Goal: Task Accomplishment & Management: Complete application form

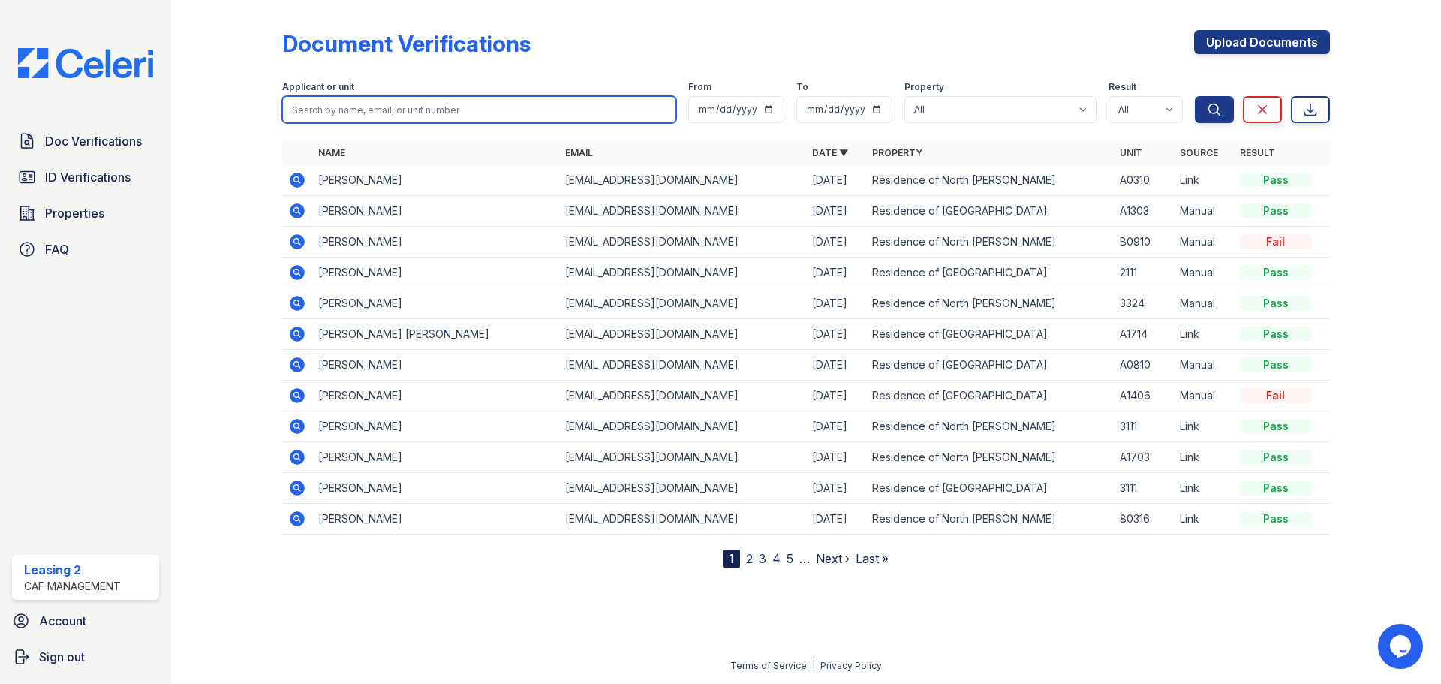
click at [412, 108] on input "search" at bounding box center [479, 109] width 394 height 27
type input "gloria"
click at [1195, 96] on button "Search" at bounding box center [1214, 109] width 39 height 27
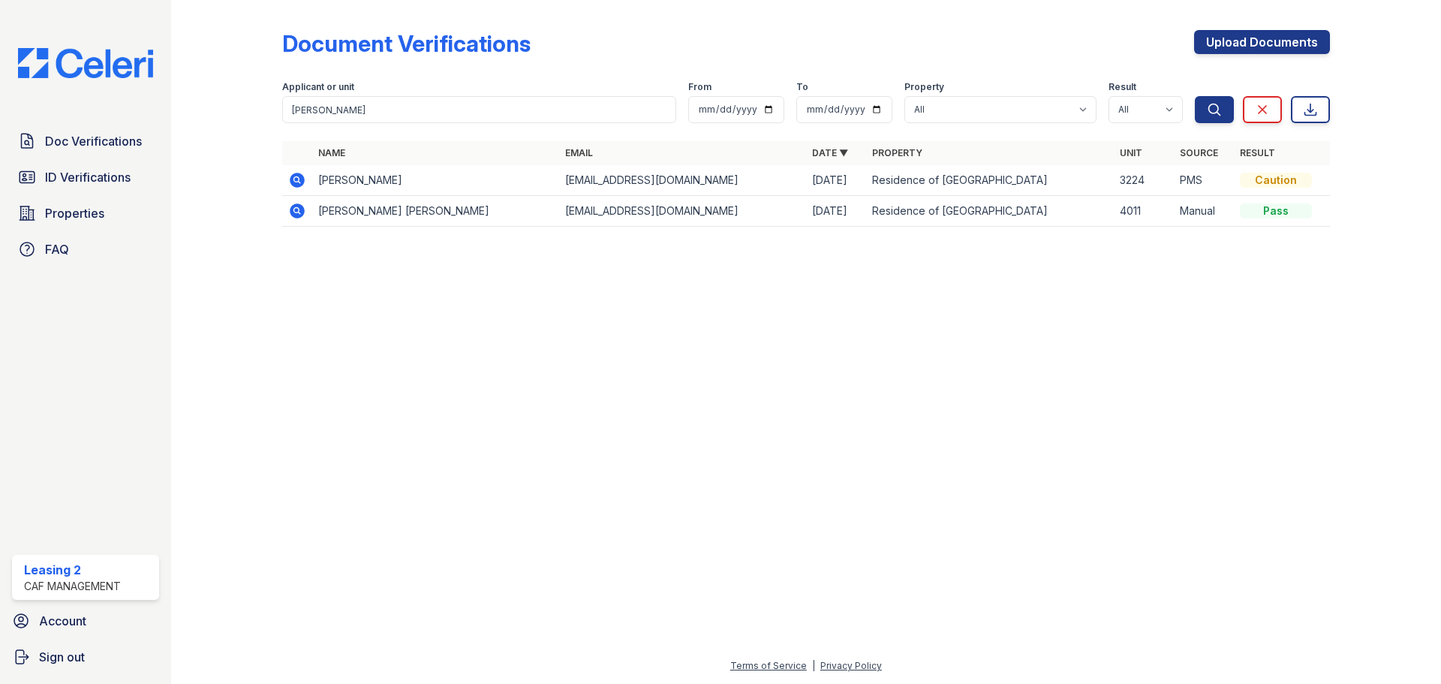
click at [299, 186] on icon at bounding box center [297, 180] width 15 height 15
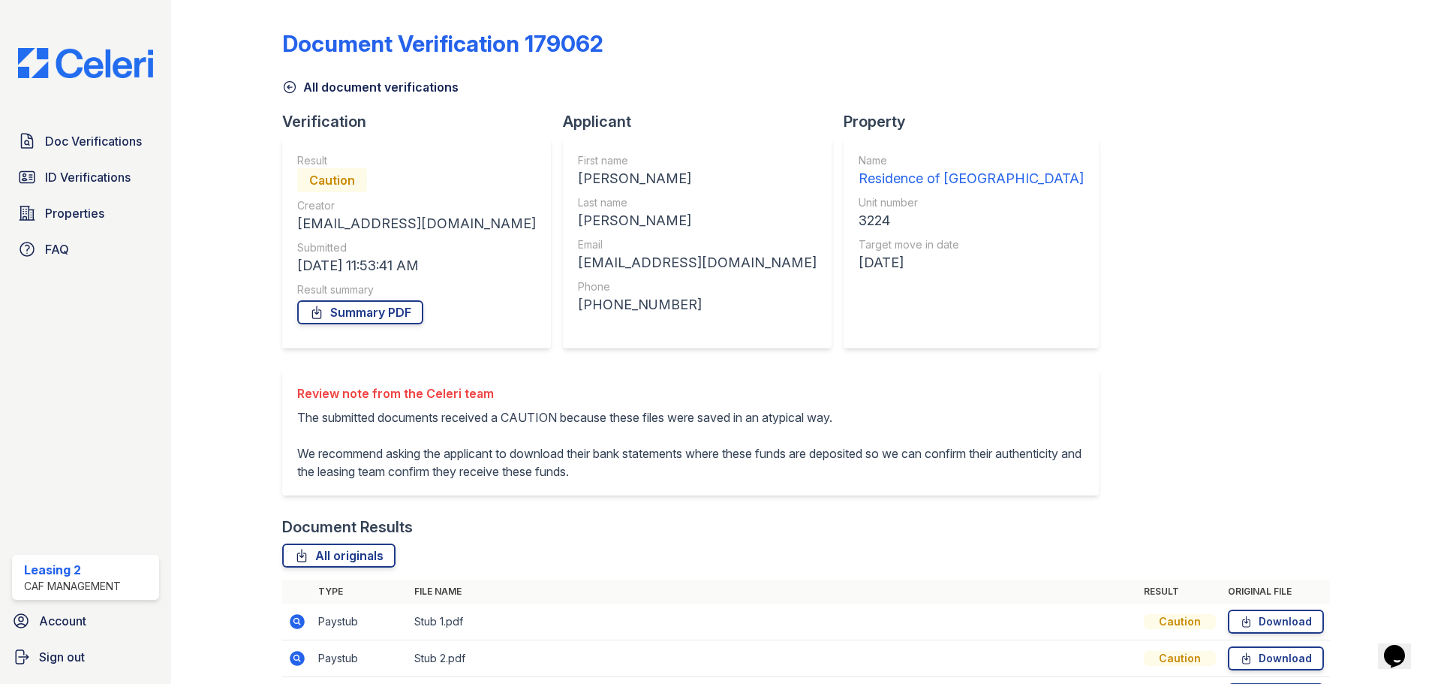
click at [294, 620] on icon at bounding box center [296, 620] width 4 height 4
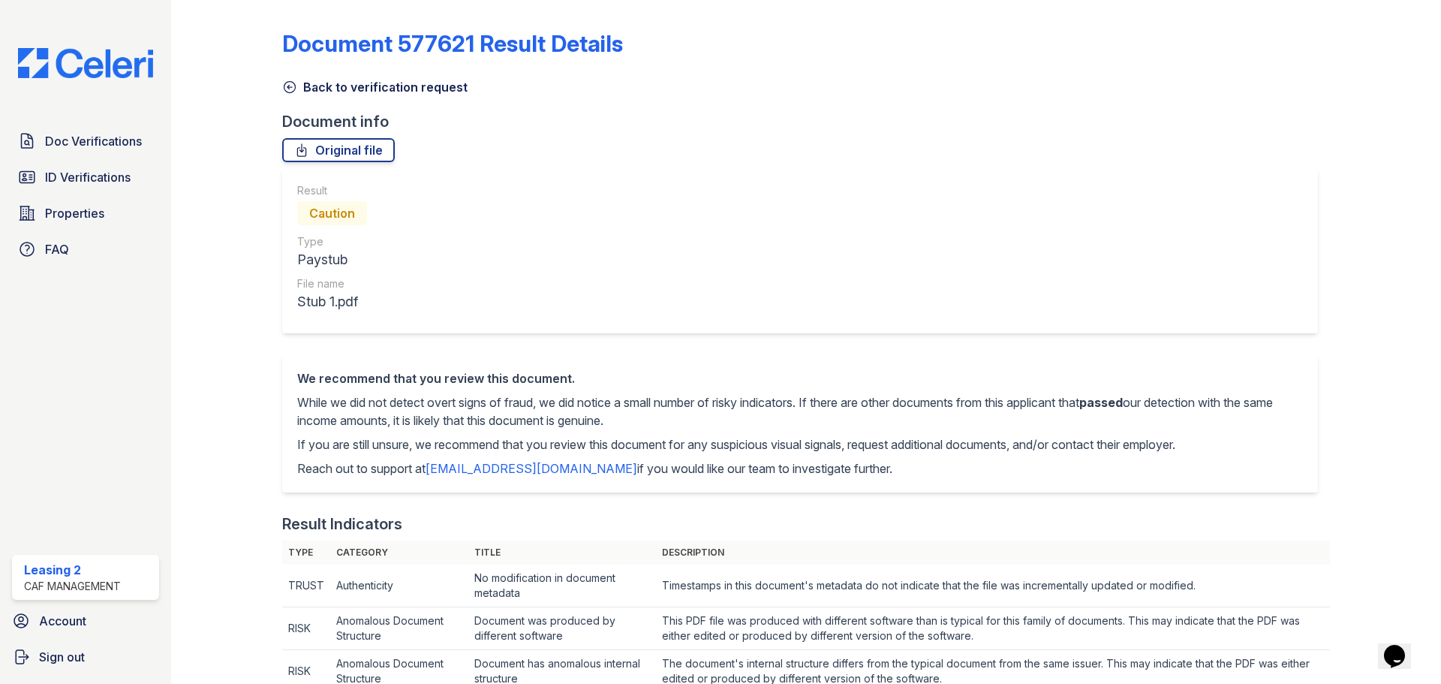
click at [348, 86] on link "Back to verification request" at bounding box center [374, 87] width 185 height 18
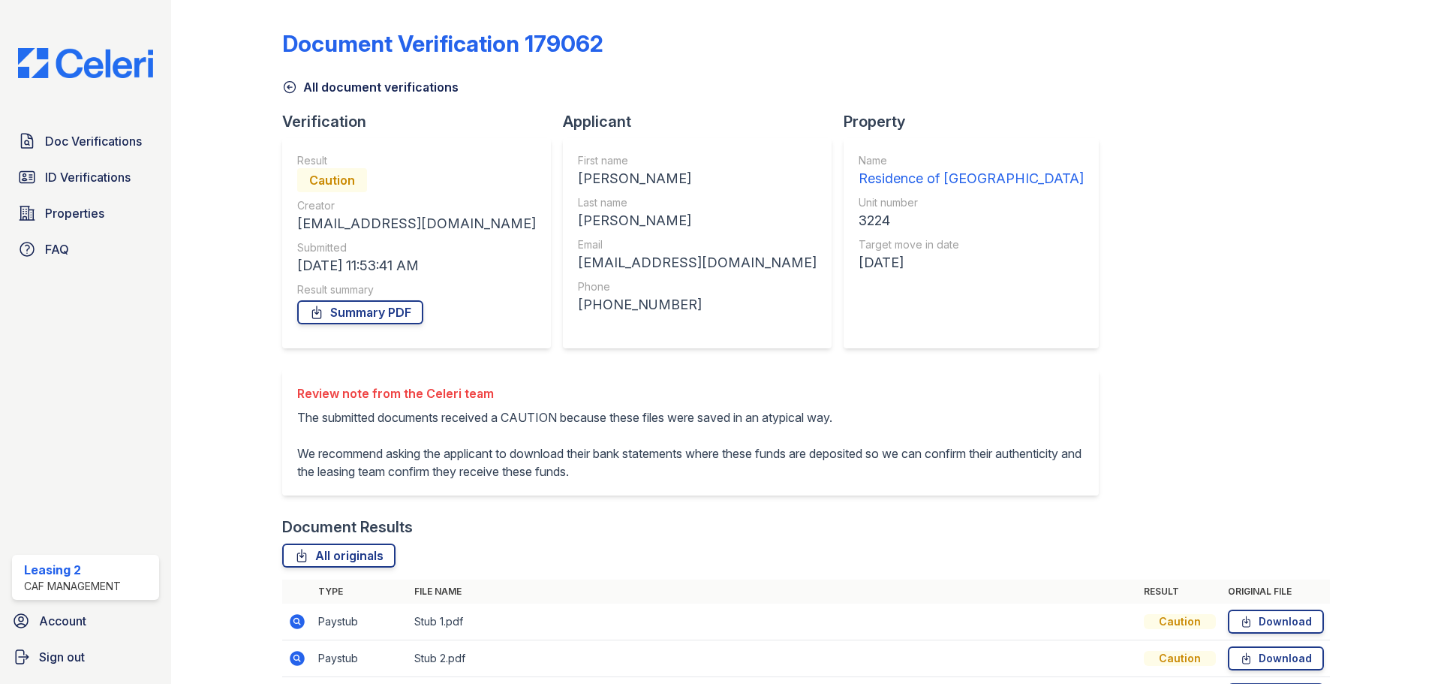
click at [295, 663] on icon at bounding box center [297, 658] width 15 height 15
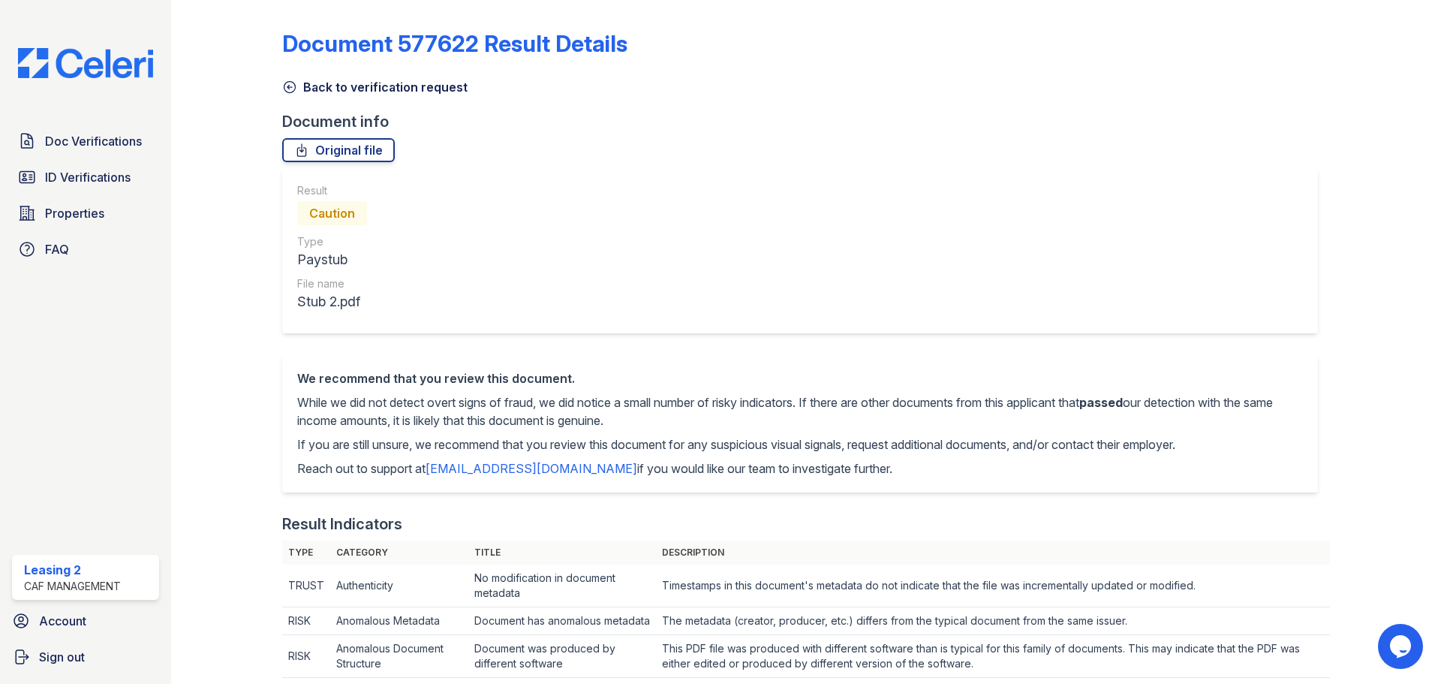
click at [305, 93] on link "Back to verification request" at bounding box center [374, 87] width 185 height 18
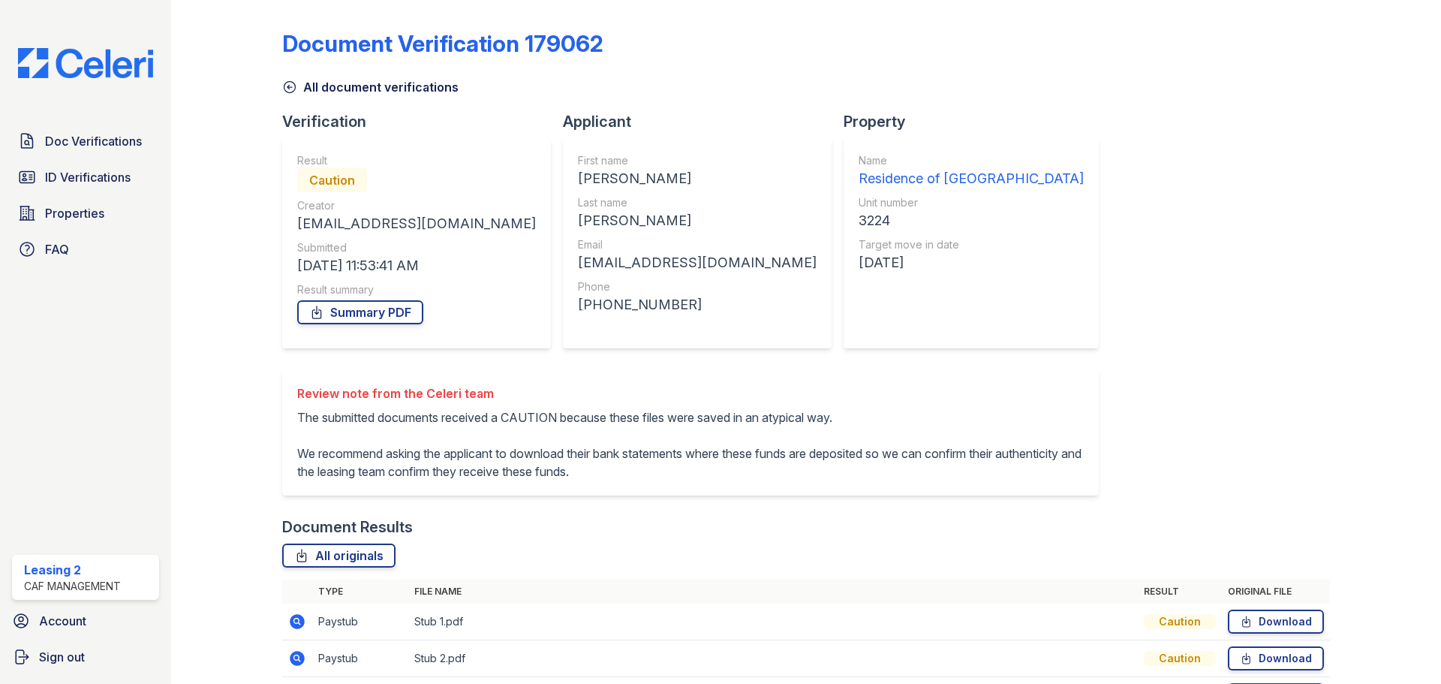
click at [296, 618] on icon at bounding box center [297, 621] width 18 height 18
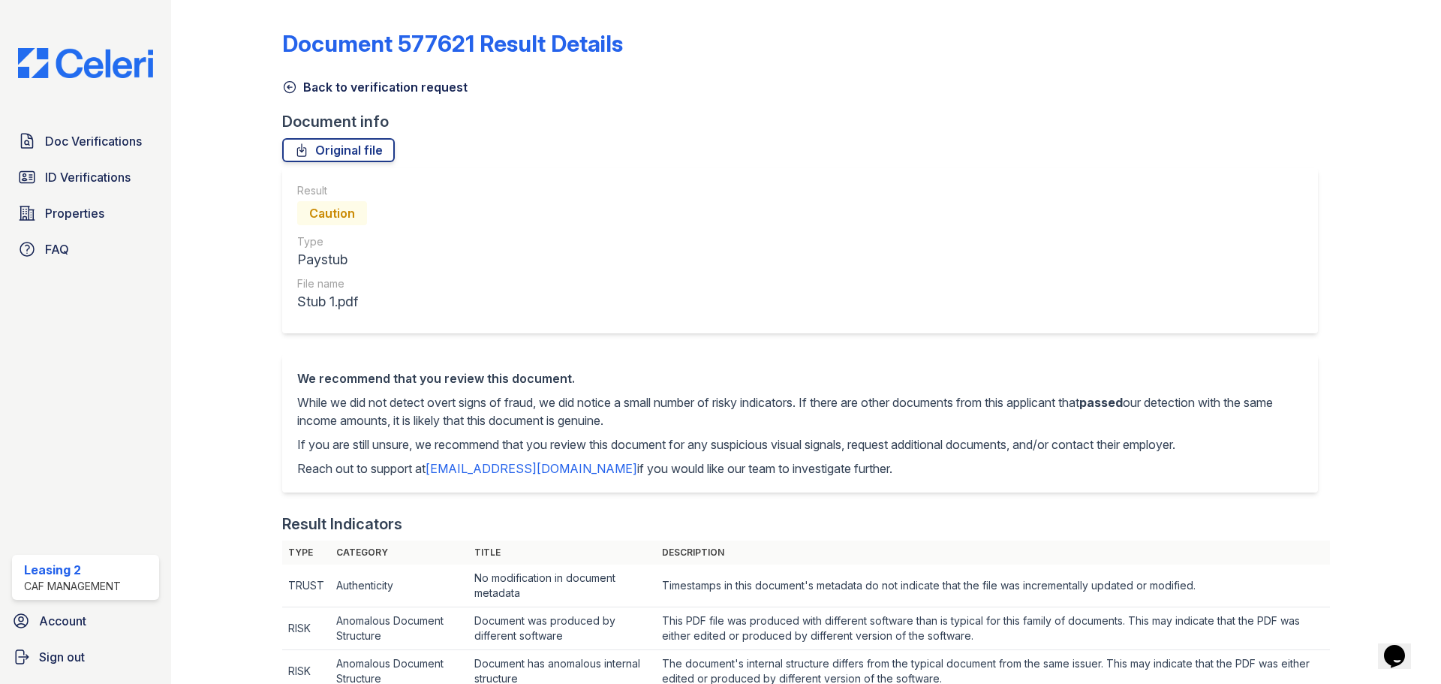
click at [333, 91] on link "Back to verification request" at bounding box center [374, 87] width 185 height 18
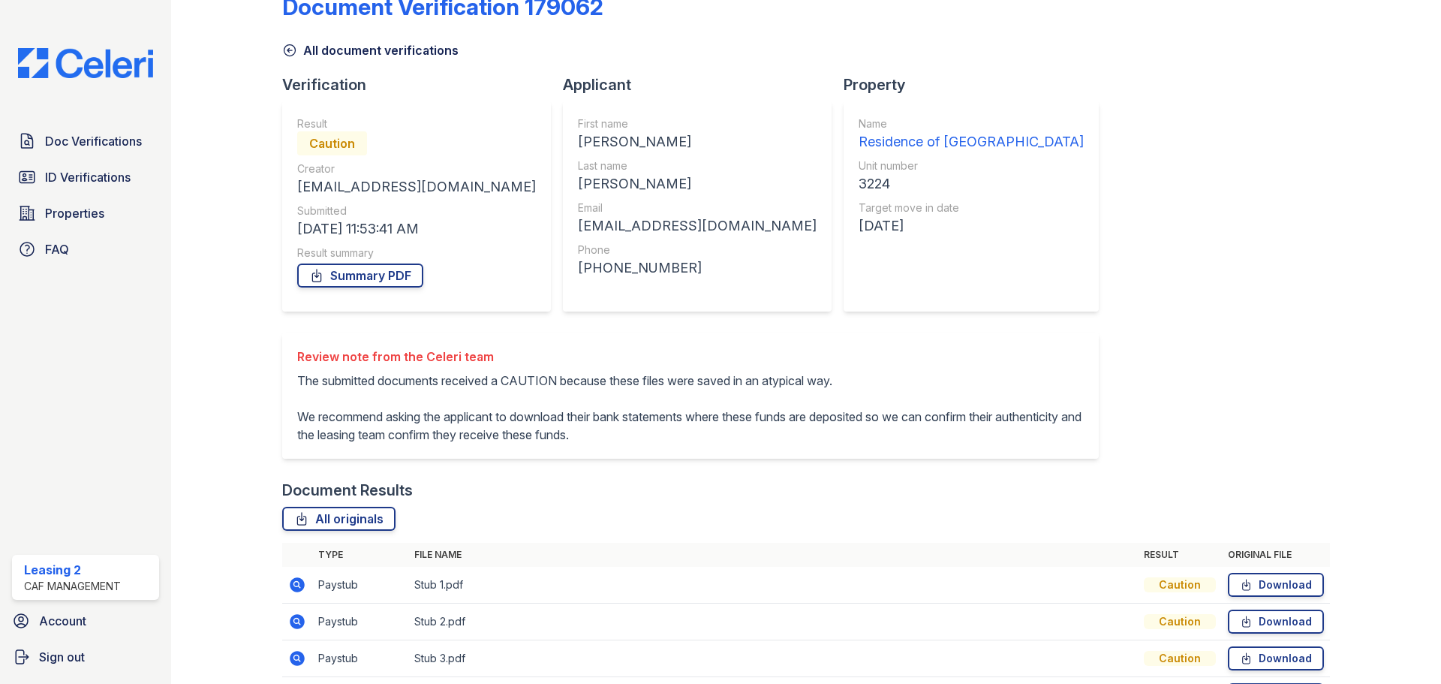
scroll to position [133, 0]
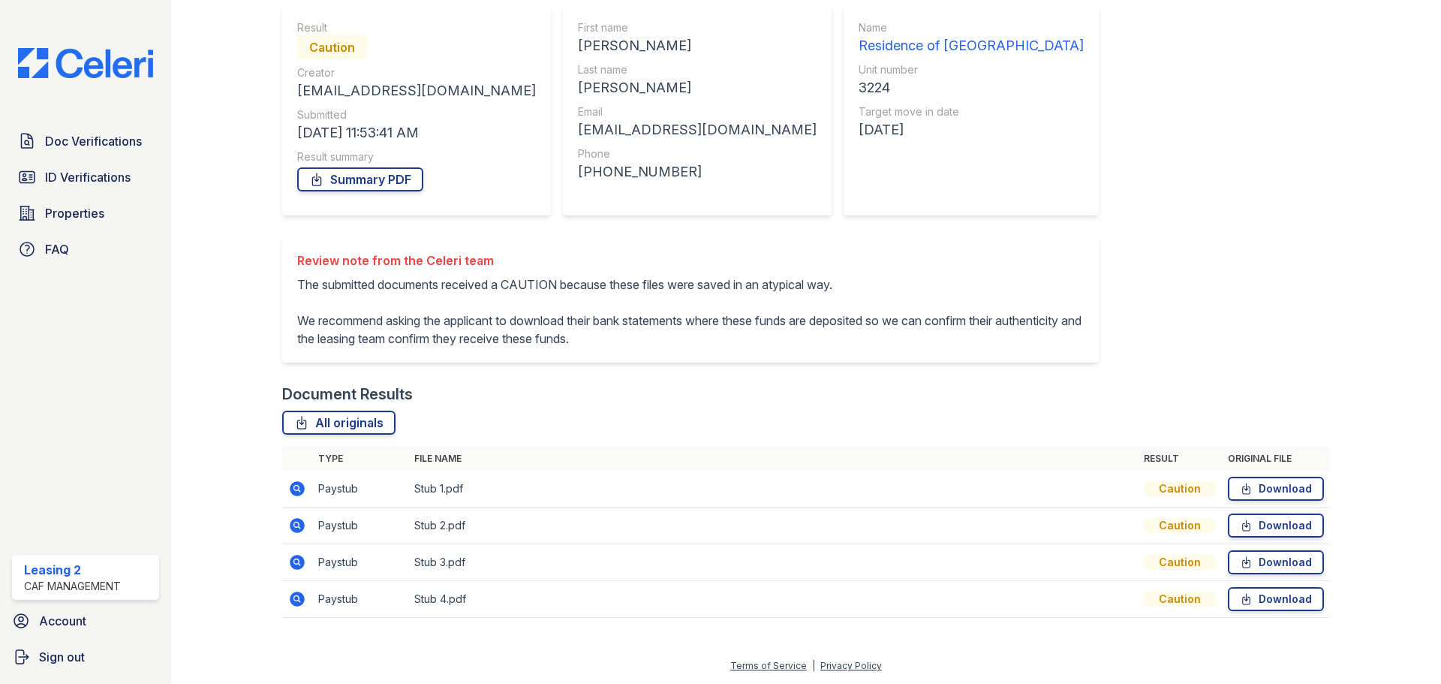
click at [299, 564] on icon at bounding box center [297, 562] width 15 height 15
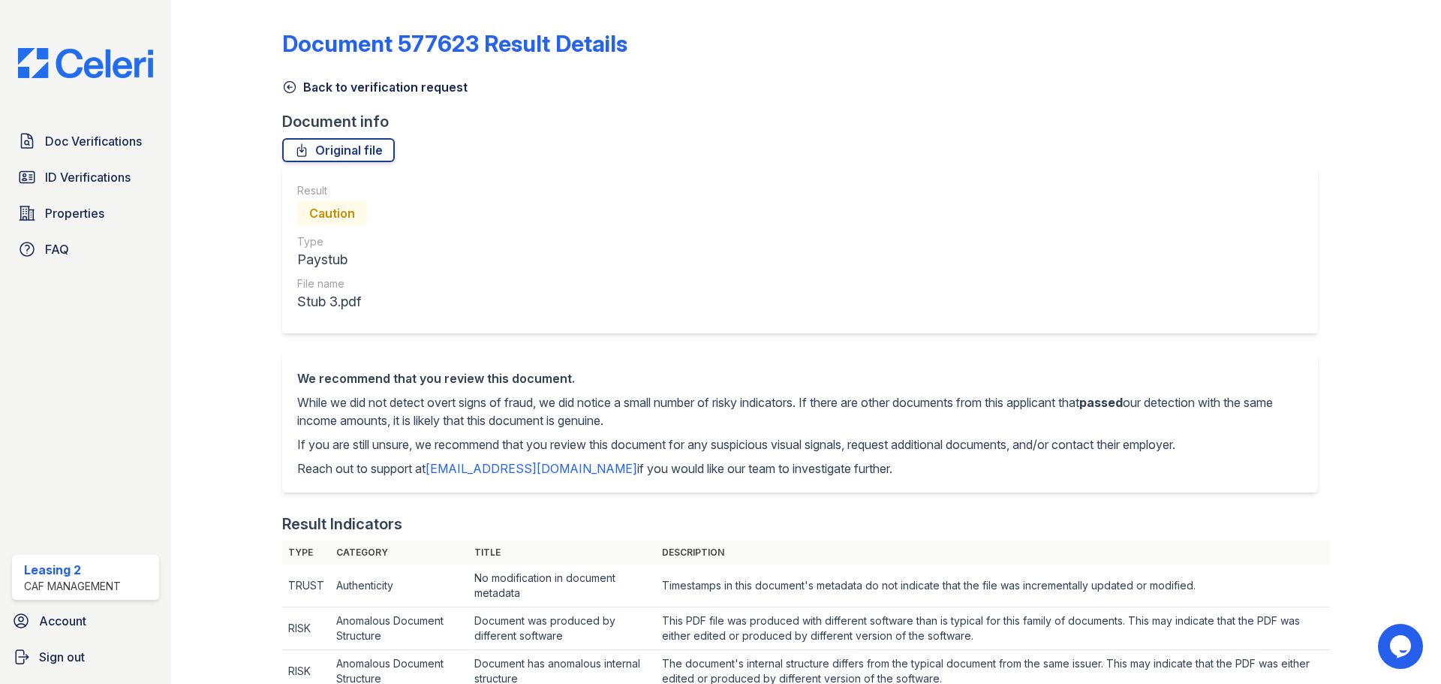
click at [359, 74] on div "Back to verification request" at bounding box center [806, 82] width 1048 height 27
click at [359, 84] on link "Back to verification request" at bounding box center [374, 87] width 185 height 18
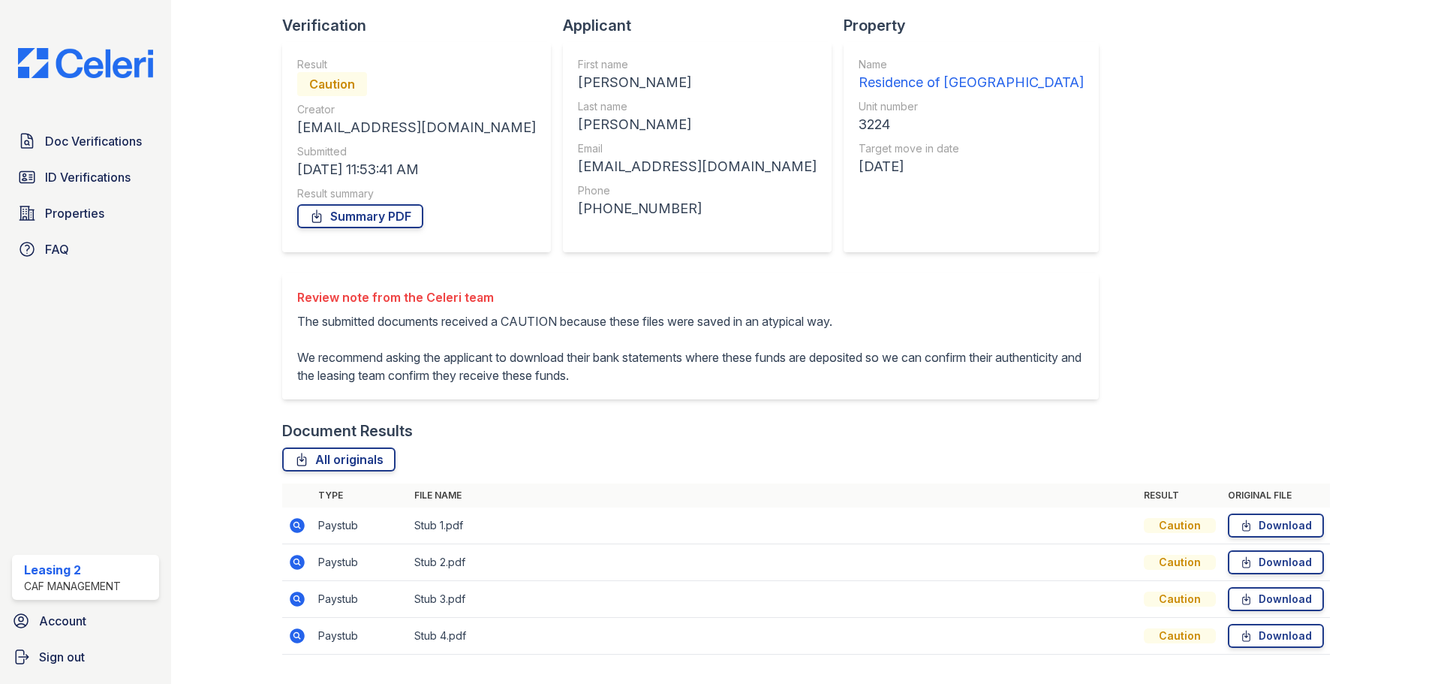
scroll to position [133, 0]
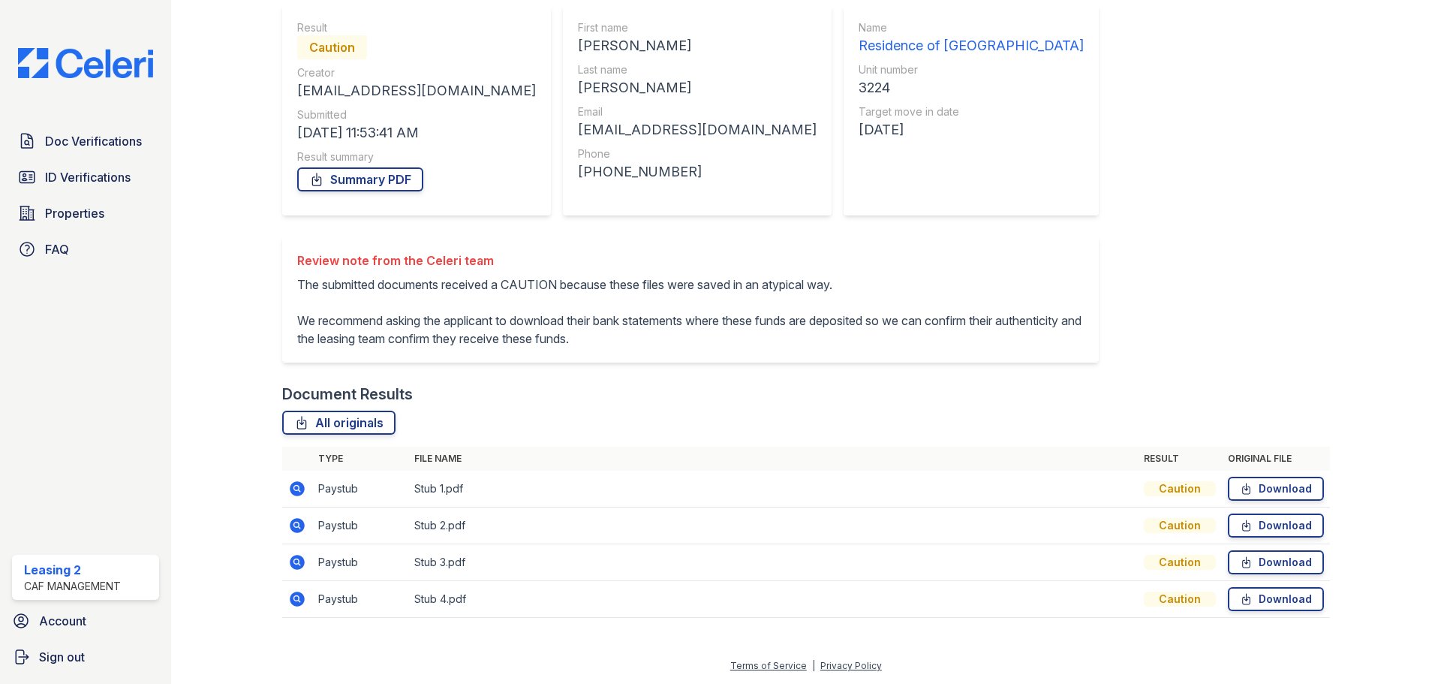
click at [294, 601] on icon at bounding box center [297, 598] width 15 height 15
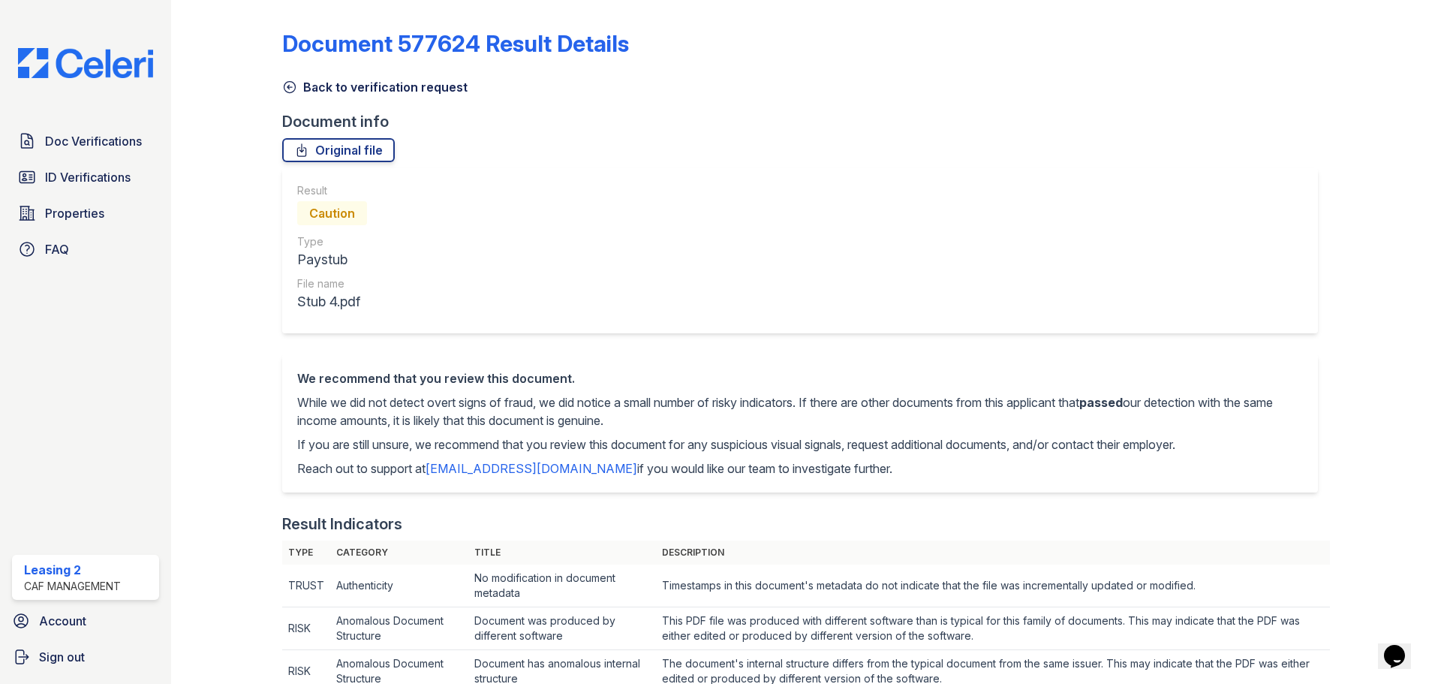
click at [362, 93] on link "Back to verification request" at bounding box center [374, 87] width 185 height 18
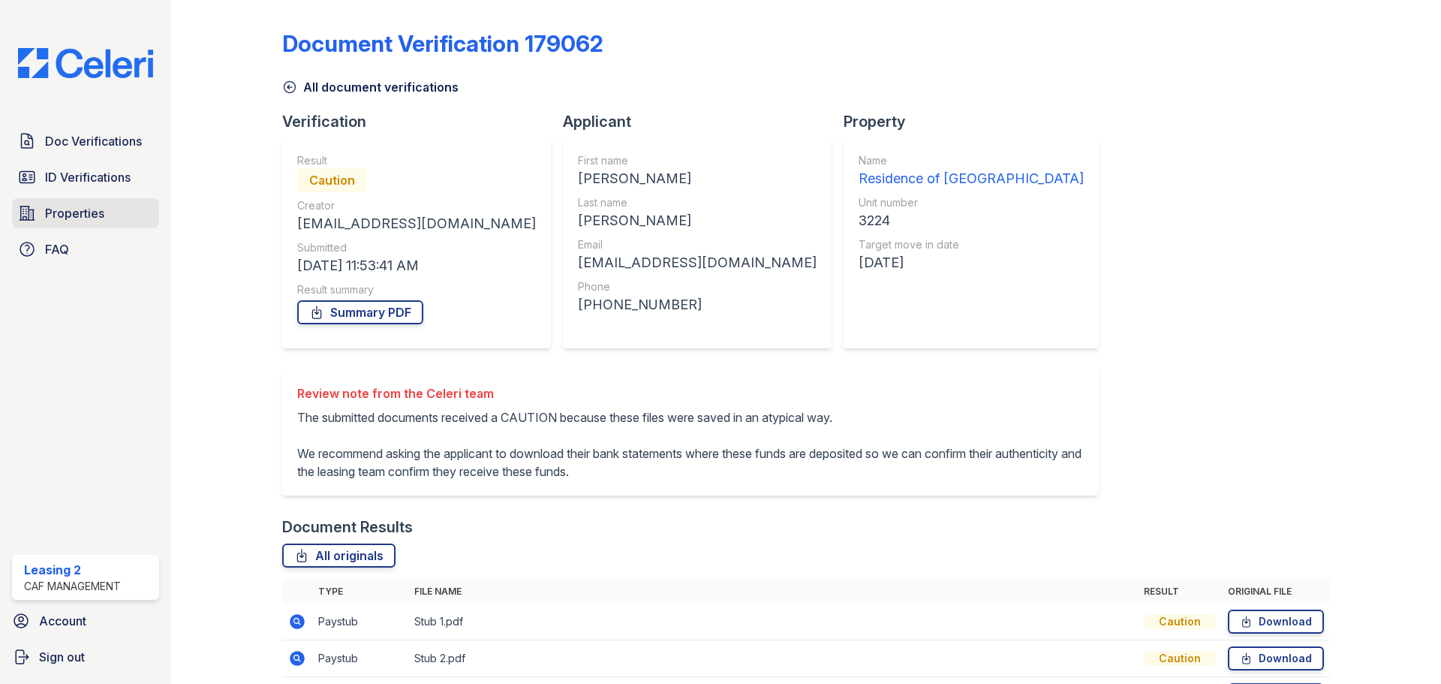
click at [100, 209] on span "Properties" at bounding box center [74, 213] width 59 height 18
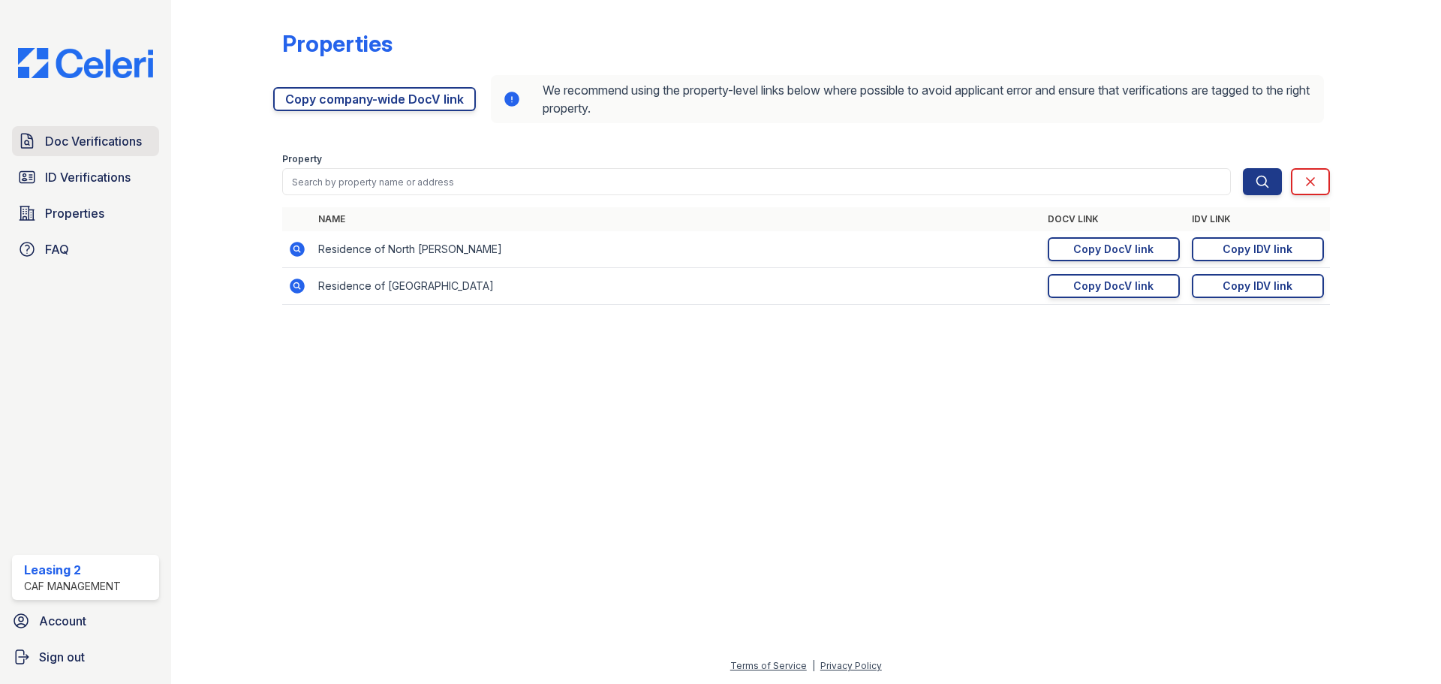
click at [90, 140] on span "Doc Verifications" at bounding box center [93, 141] width 97 height 18
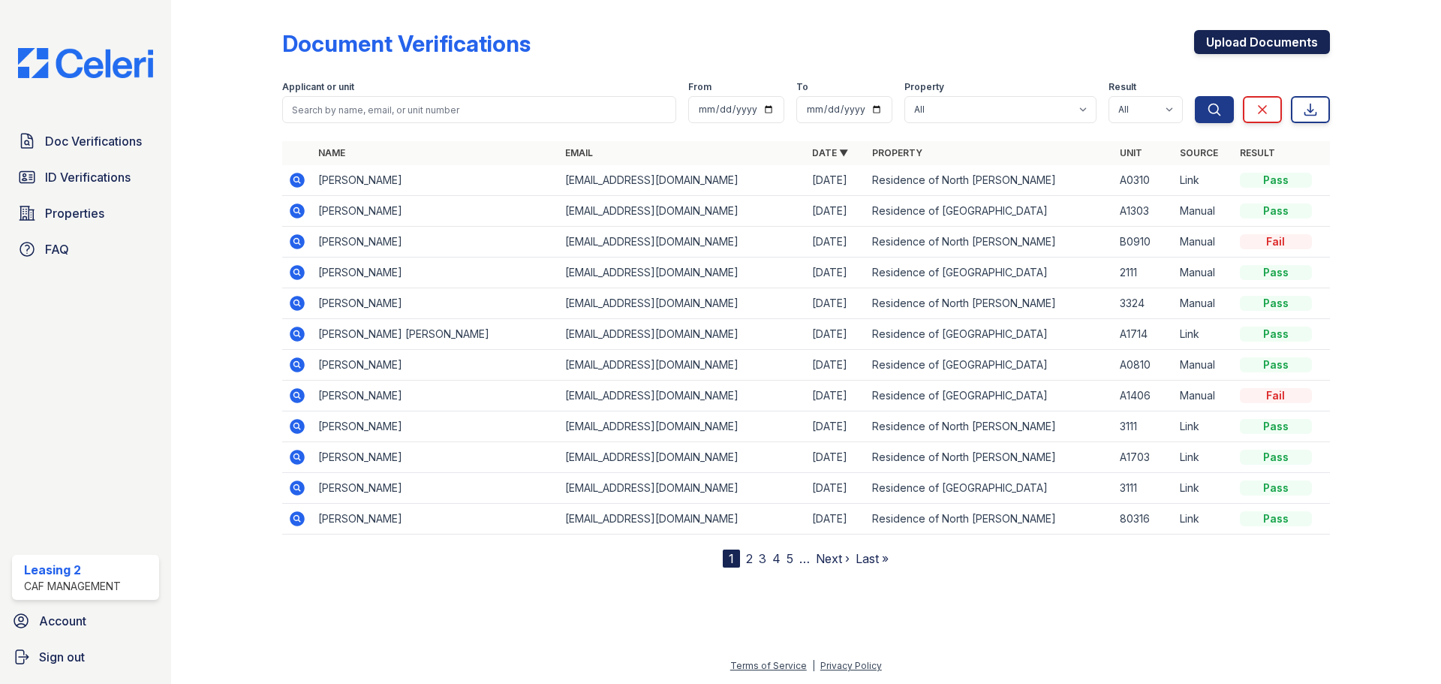
click at [1284, 35] on link "Upload Documents" at bounding box center [1262, 42] width 136 height 24
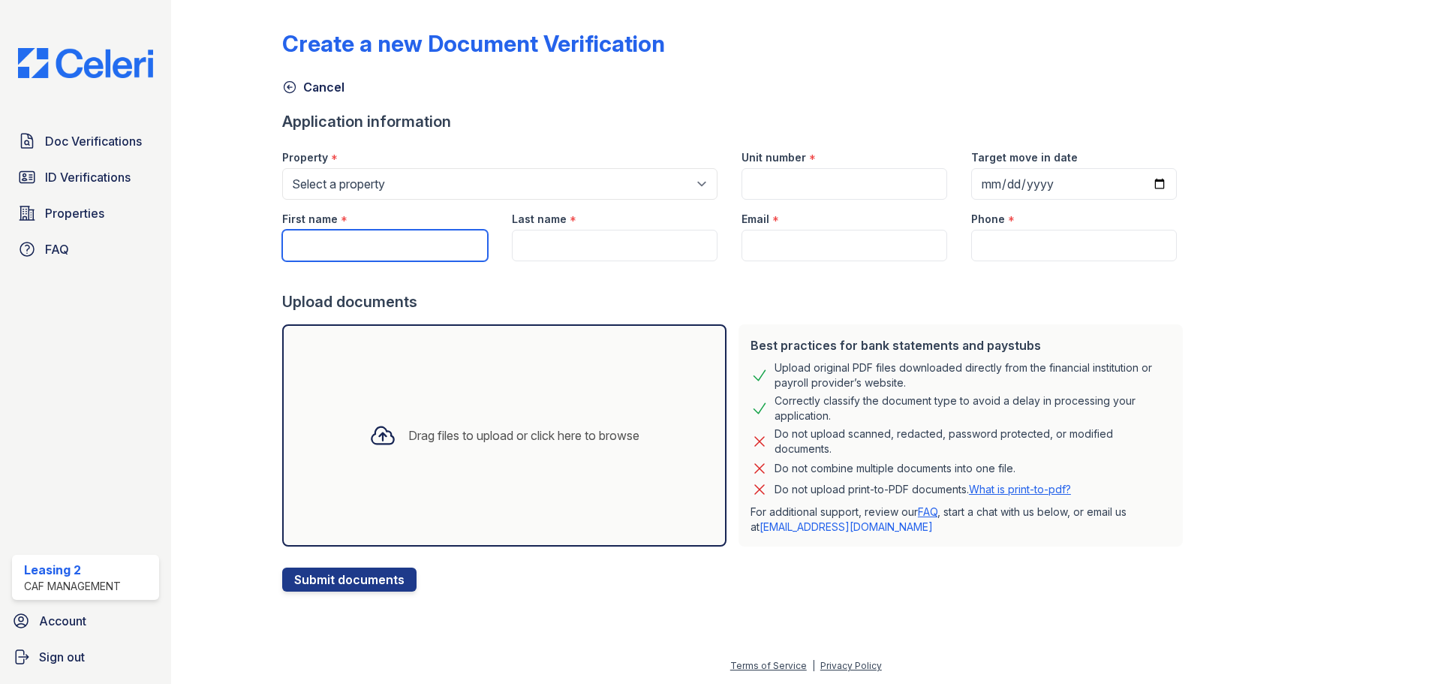
click at [356, 245] on input "First name" at bounding box center [385, 246] width 206 height 32
type input "[PERSON_NAME]"
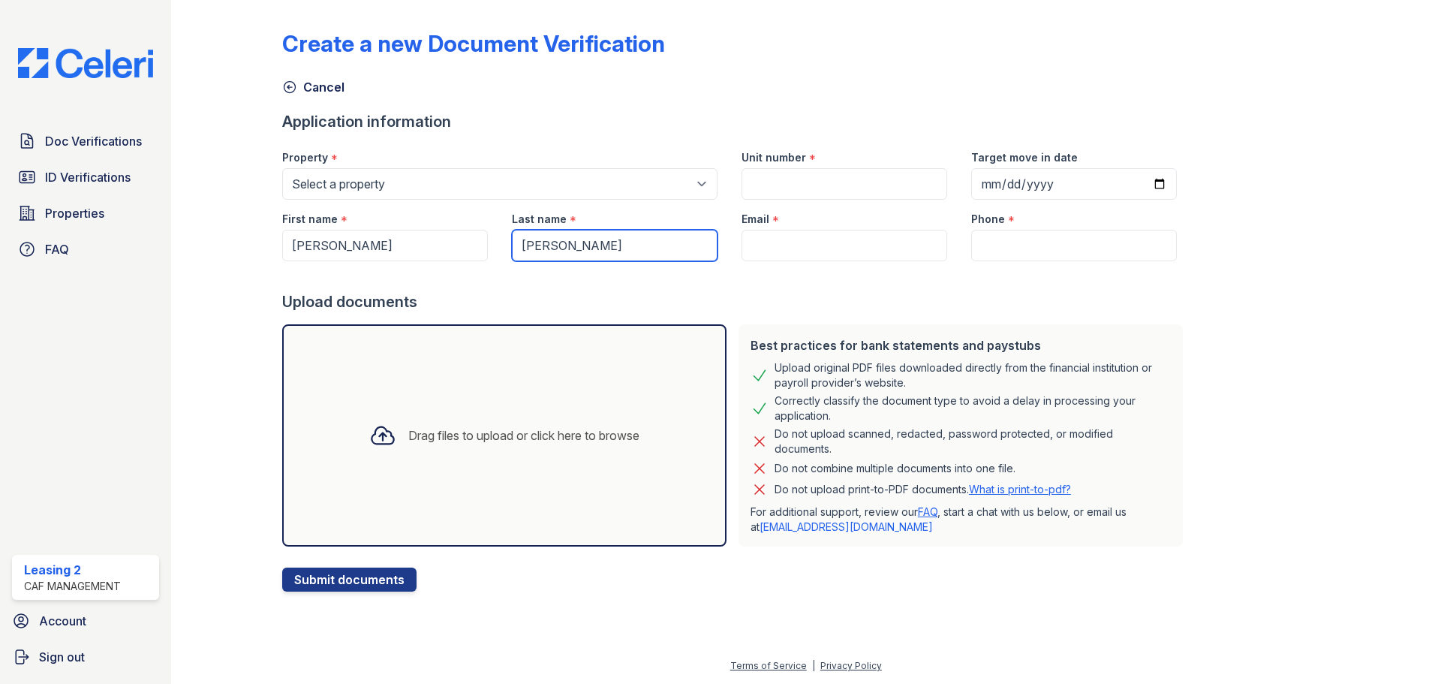
type input "[PERSON_NAME]"
click at [899, 238] on input "Email" at bounding box center [844, 246] width 206 height 32
paste input "[EMAIL_ADDRESS][DOMAIN_NAME]"
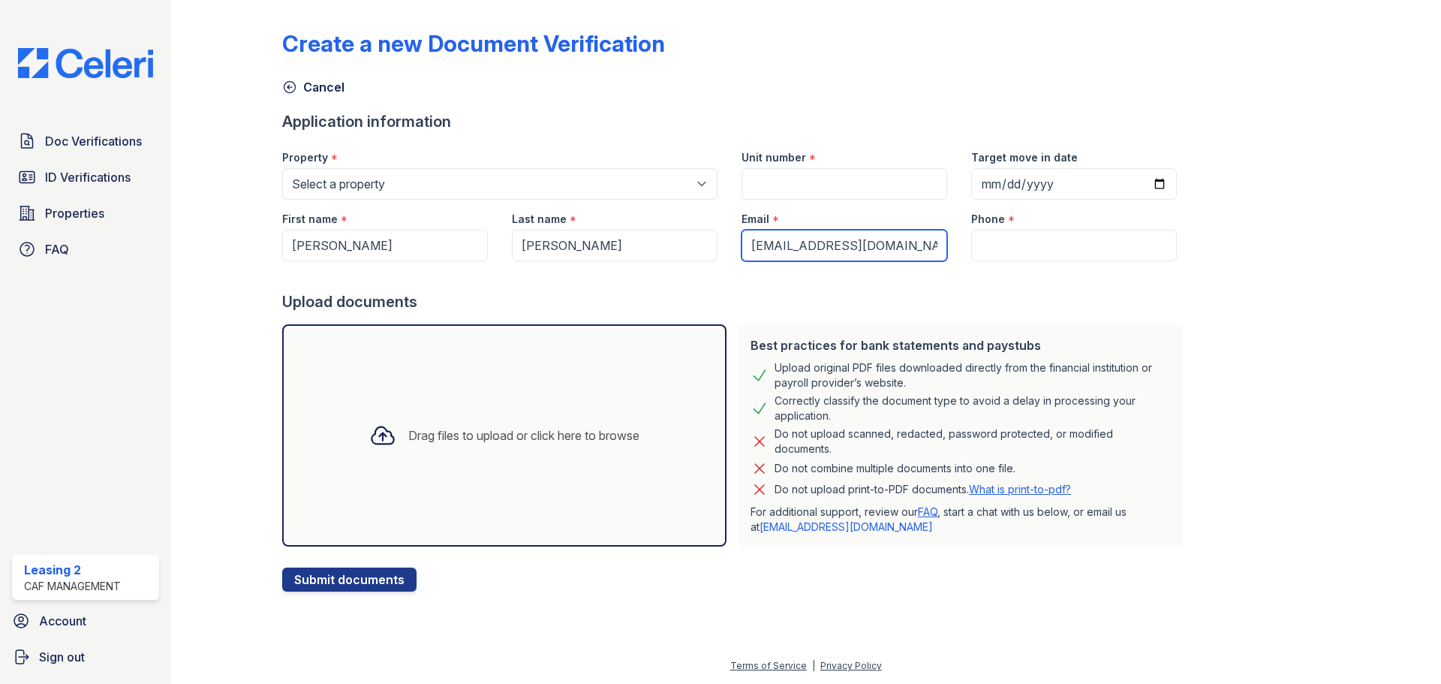
type input "[EMAIL_ADDRESS][DOMAIN_NAME]"
click at [1039, 248] on input "Phone" at bounding box center [1074, 246] width 206 height 32
paste input "(214) 924-4973"
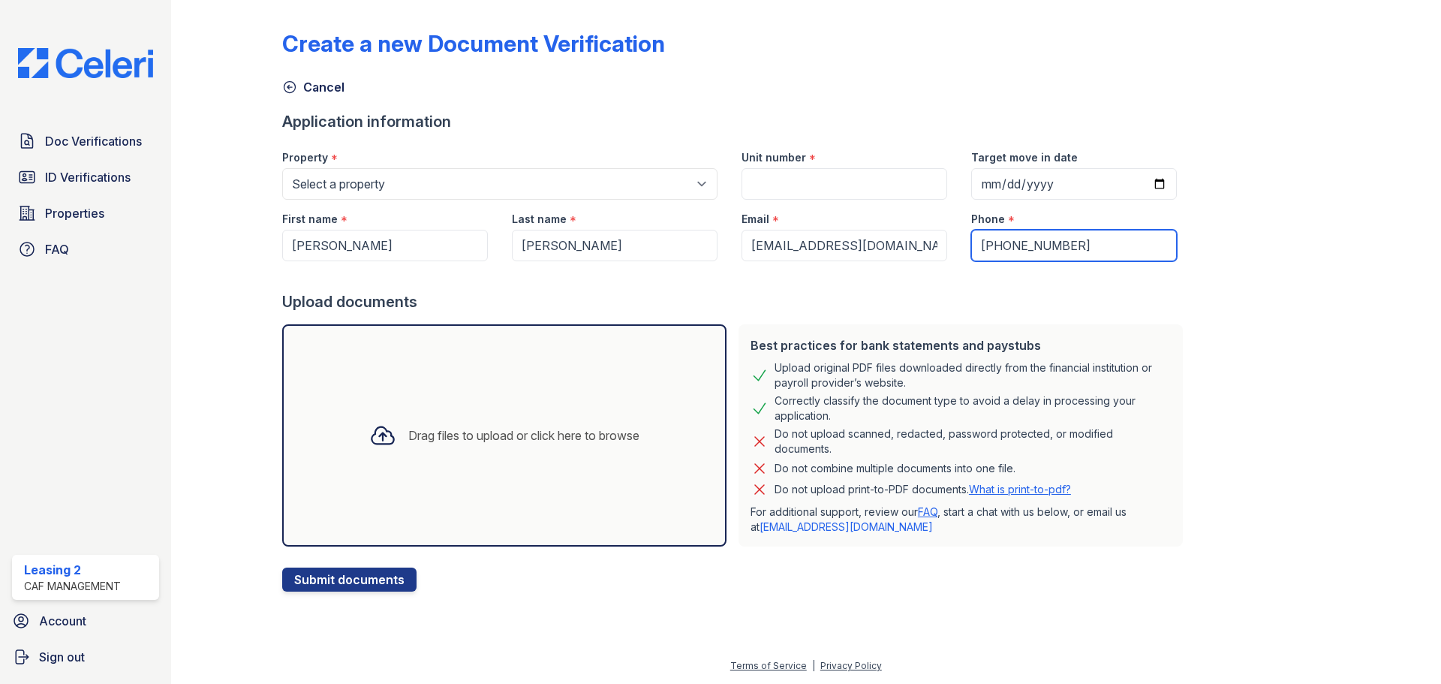
type input "(214) 924-4973"
click at [819, 179] on input "Unit number" at bounding box center [844, 184] width 206 height 32
type input "3224"
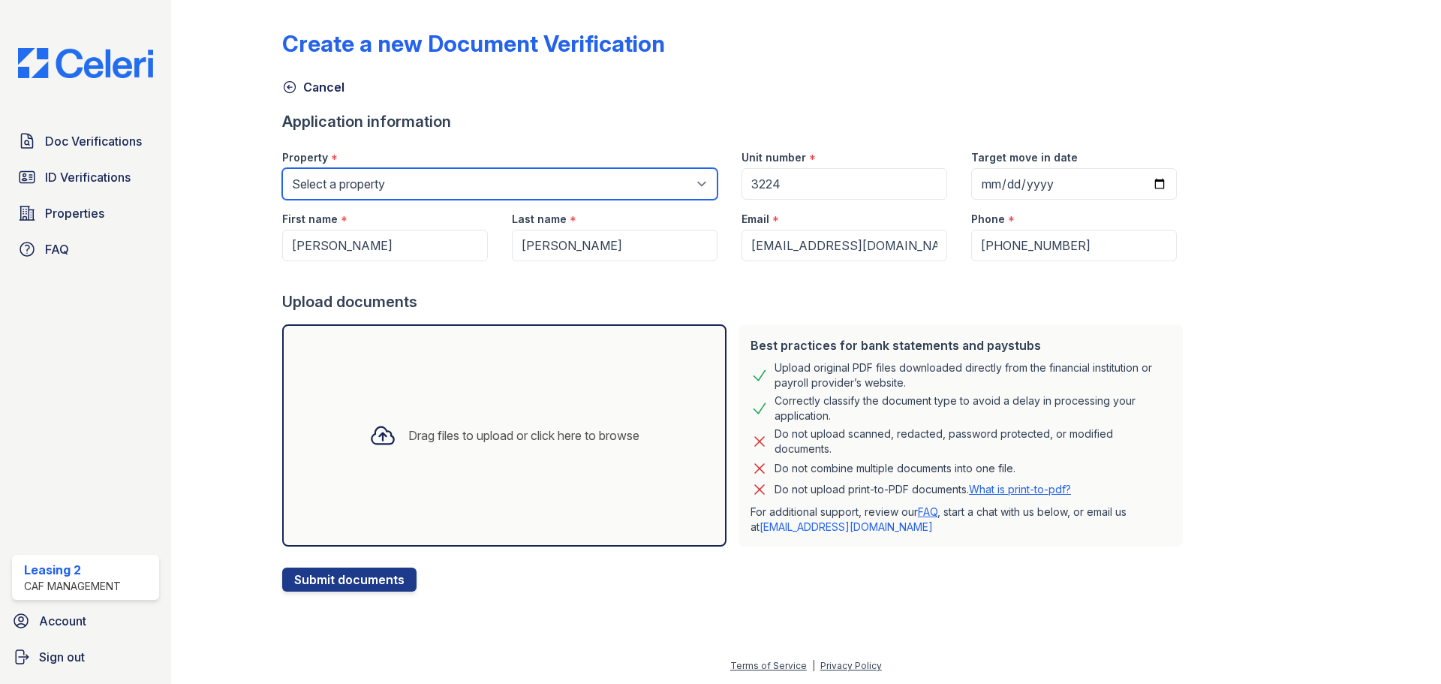
click at [602, 179] on select "Select a property Residence of North Dallas Residence of North Dallas II" at bounding box center [499, 184] width 435 height 32
select select "4593"
click at [282, 168] on select "Select a property Residence of North Dallas Residence of North Dallas II" at bounding box center [499, 184] width 435 height 32
click at [537, 432] on div "Drag files to upload or click here to browse" at bounding box center [523, 435] width 231 height 18
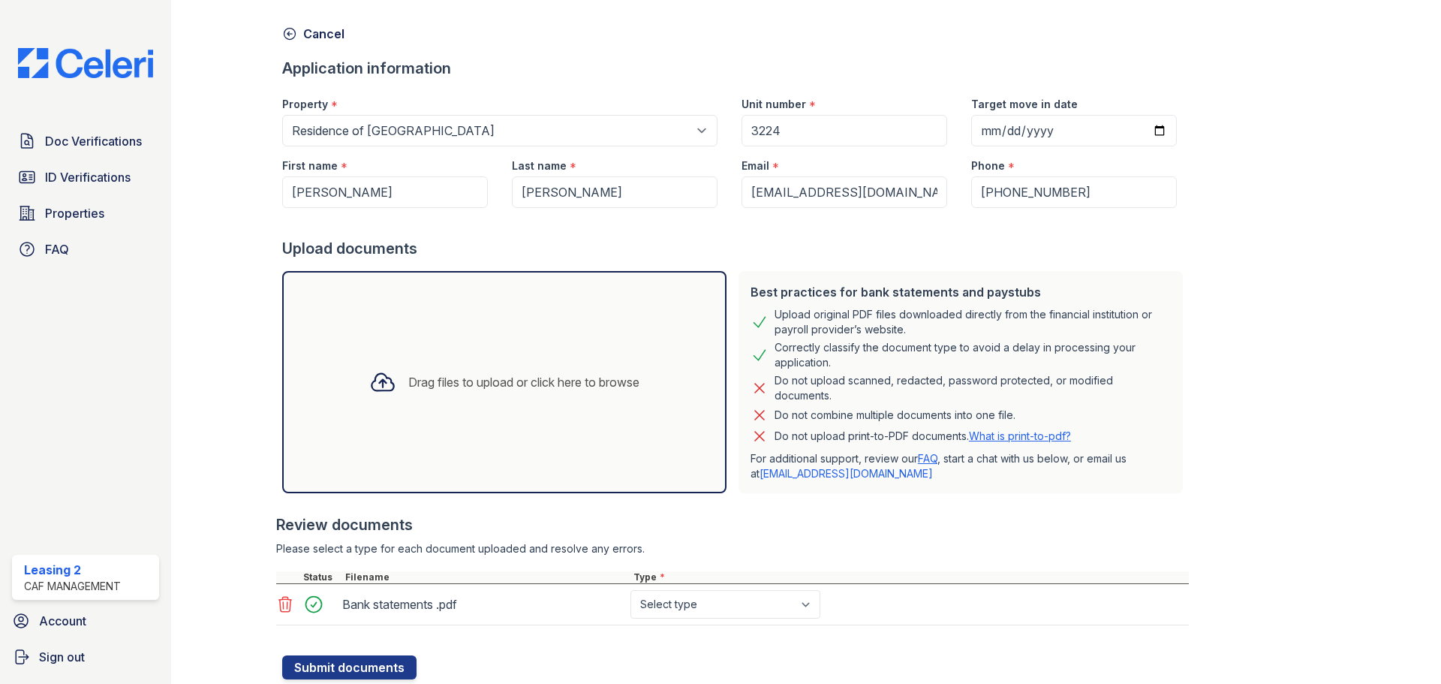
scroll to position [100, 0]
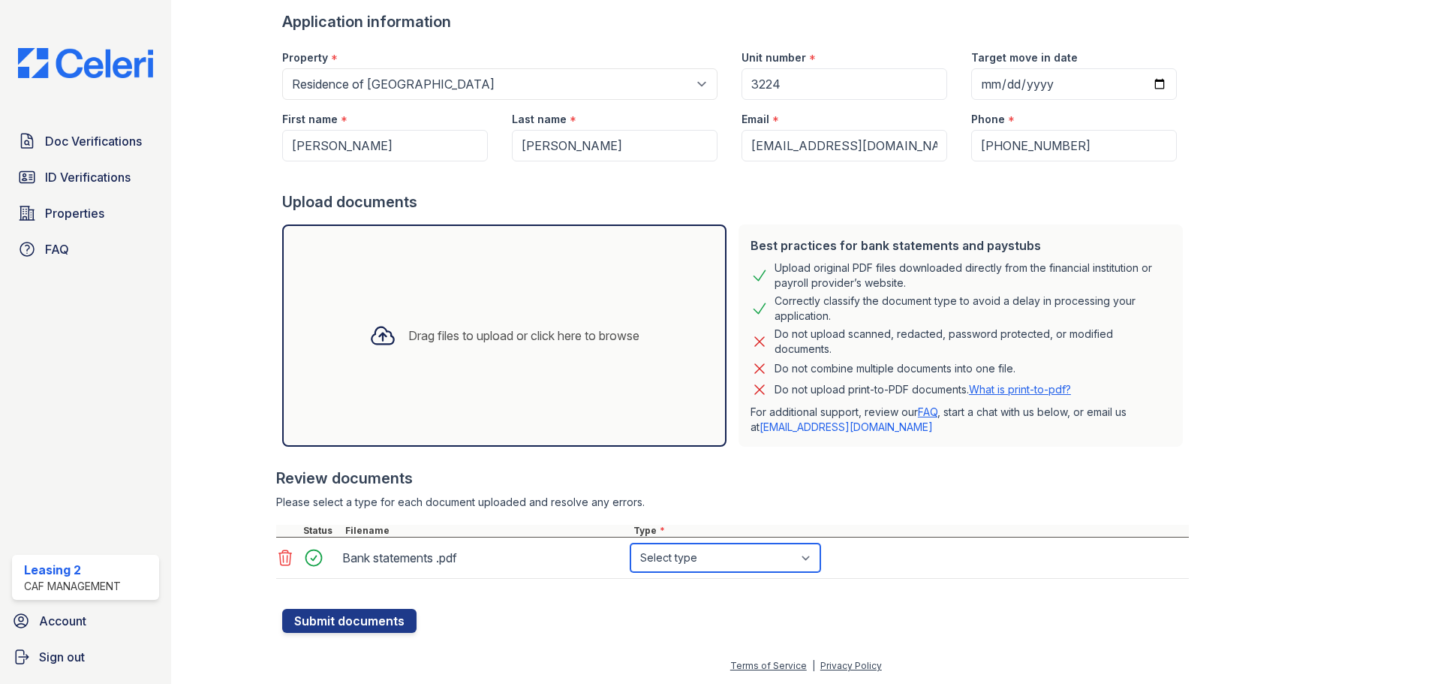
click at [775, 555] on select "Select type Paystub Bank Statement Offer Letter Tax Documents Benefit Award Let…" at bounding box center [725, 557] width 190 height 29
select select "bank_statement"
click at [630, 543] on select "Select type Paystub Bank Statement Offer Letter Tax Documents Benefit Award Let…" at bounding box center [725, 557] width 190 height 29
click at [398, 617] on button "Submit documents" at bounding box center [349, 621] width 134 height 24
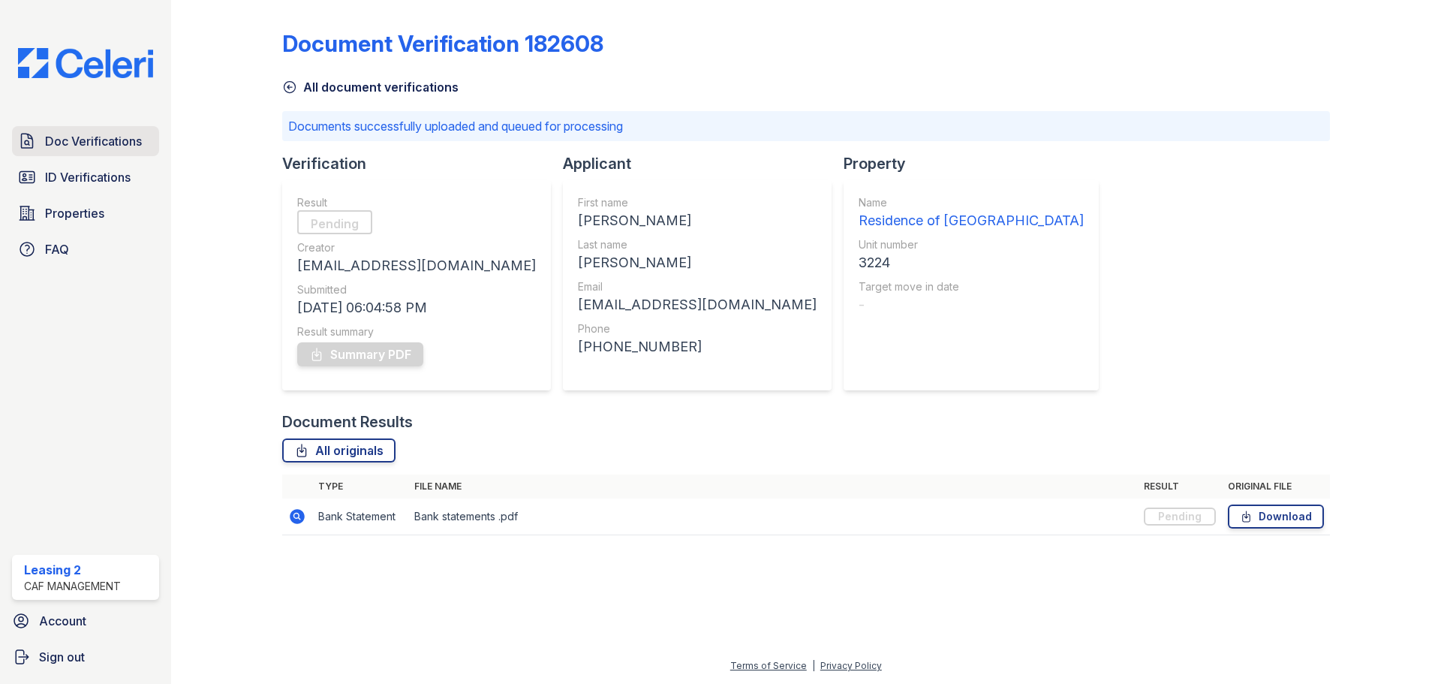
click at [100, 138] on span "Doc Verifications" at bounding box center [93, 141] width 97 height 18
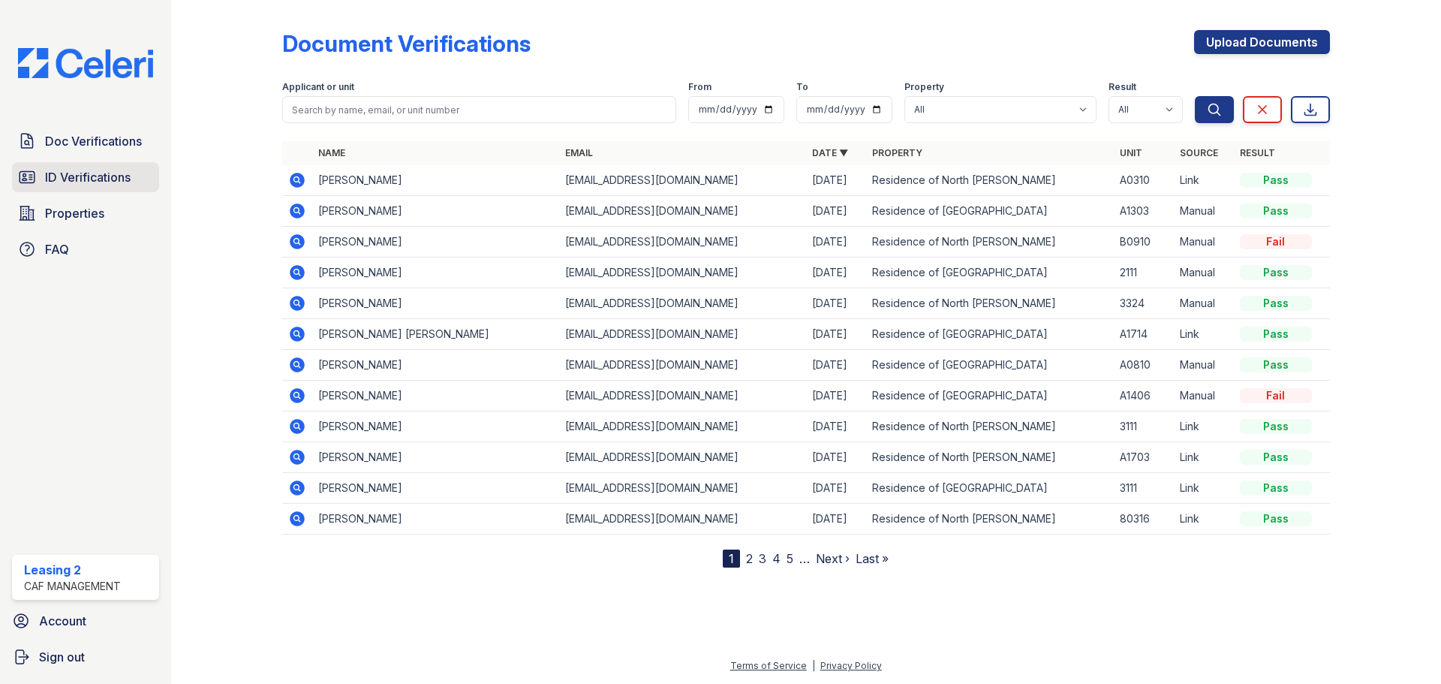
click at [96, 176] on span "ID Verifications" at bounding box center [88, 177] width 86 height 18
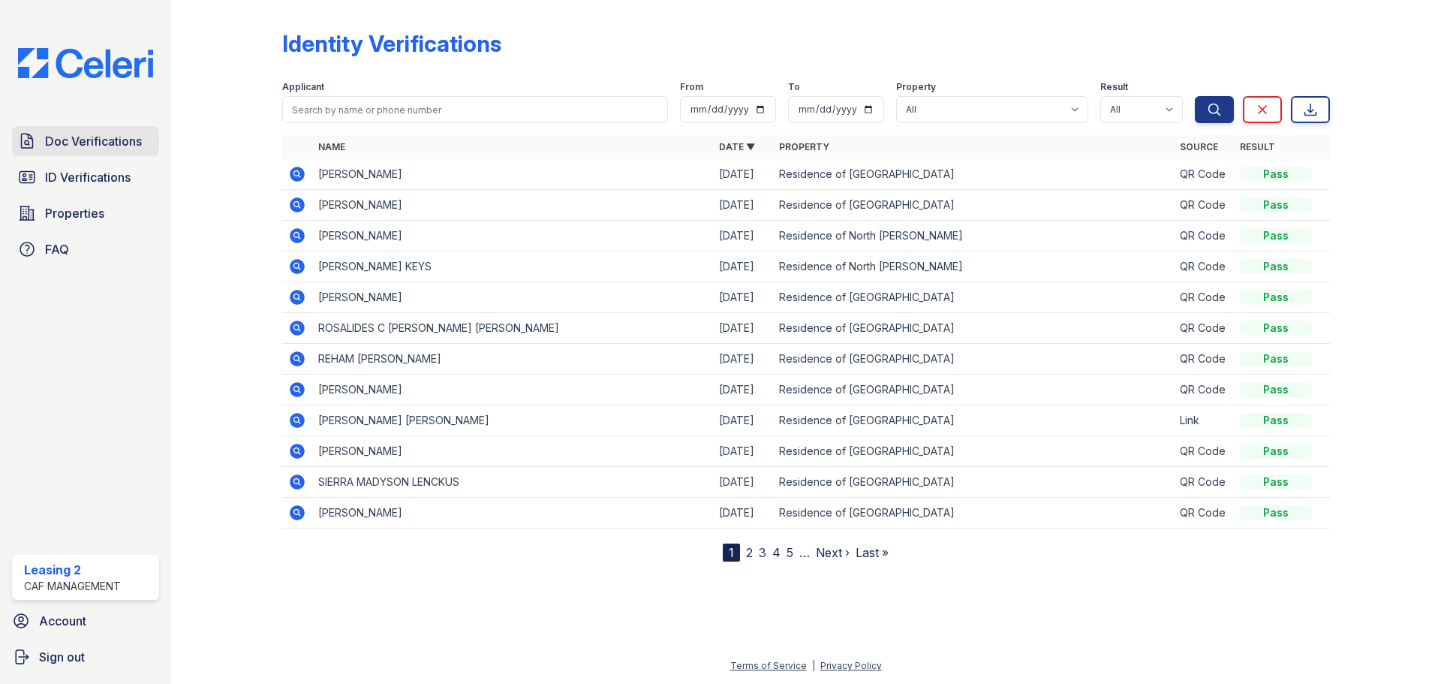
click at [96, 143] on span "Doc Verifications" at bounding box center [93, 141] width 97 height 18
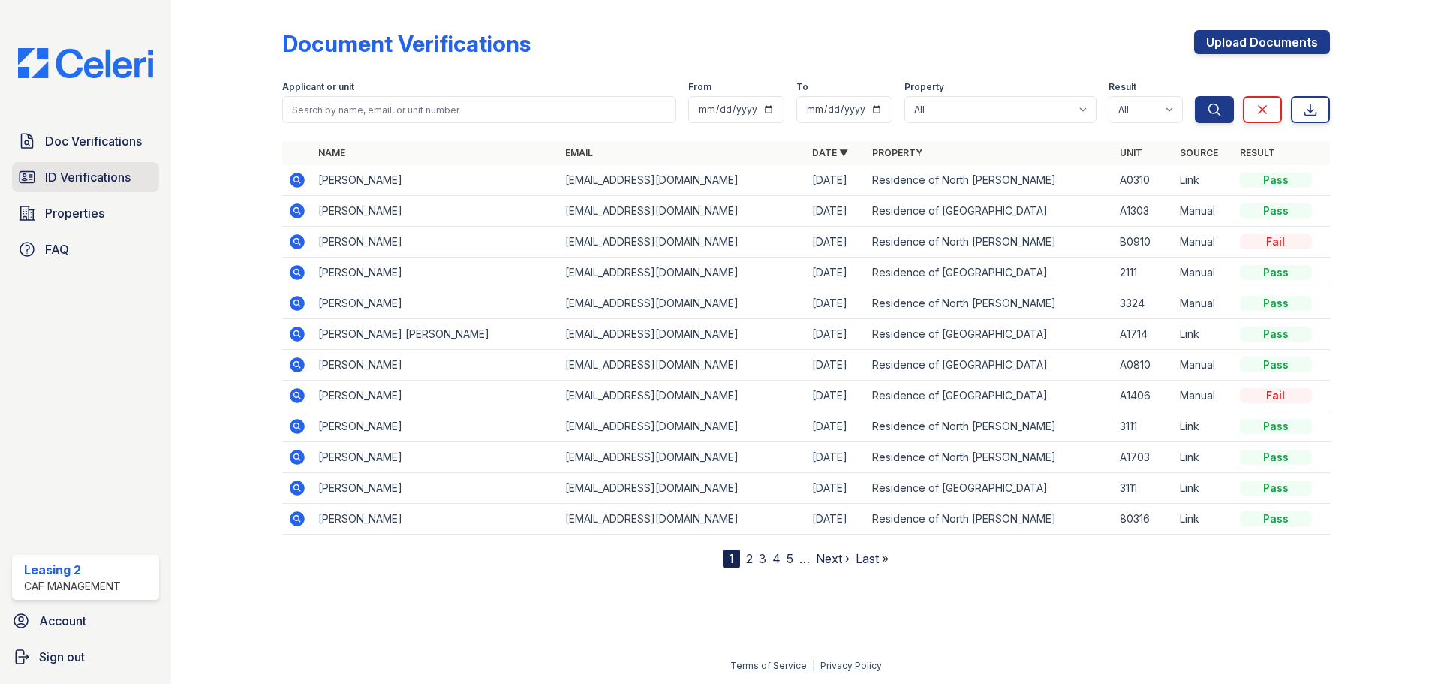
click at [109, 163] on link "ID Verifications" at bounding box center [85, 177] width 147 height 30
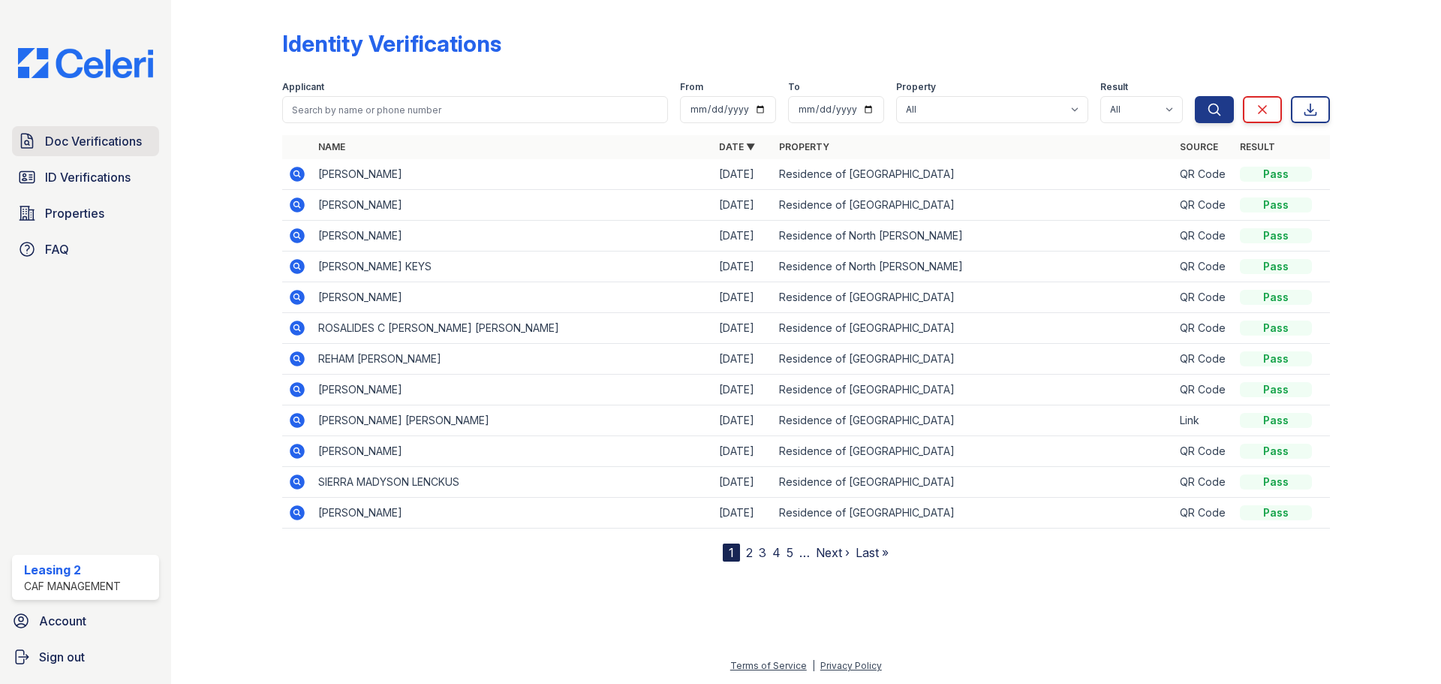
click at [110, 134] on span "Doc Verifications" at bounding box center [93, 141] width 97 height 18
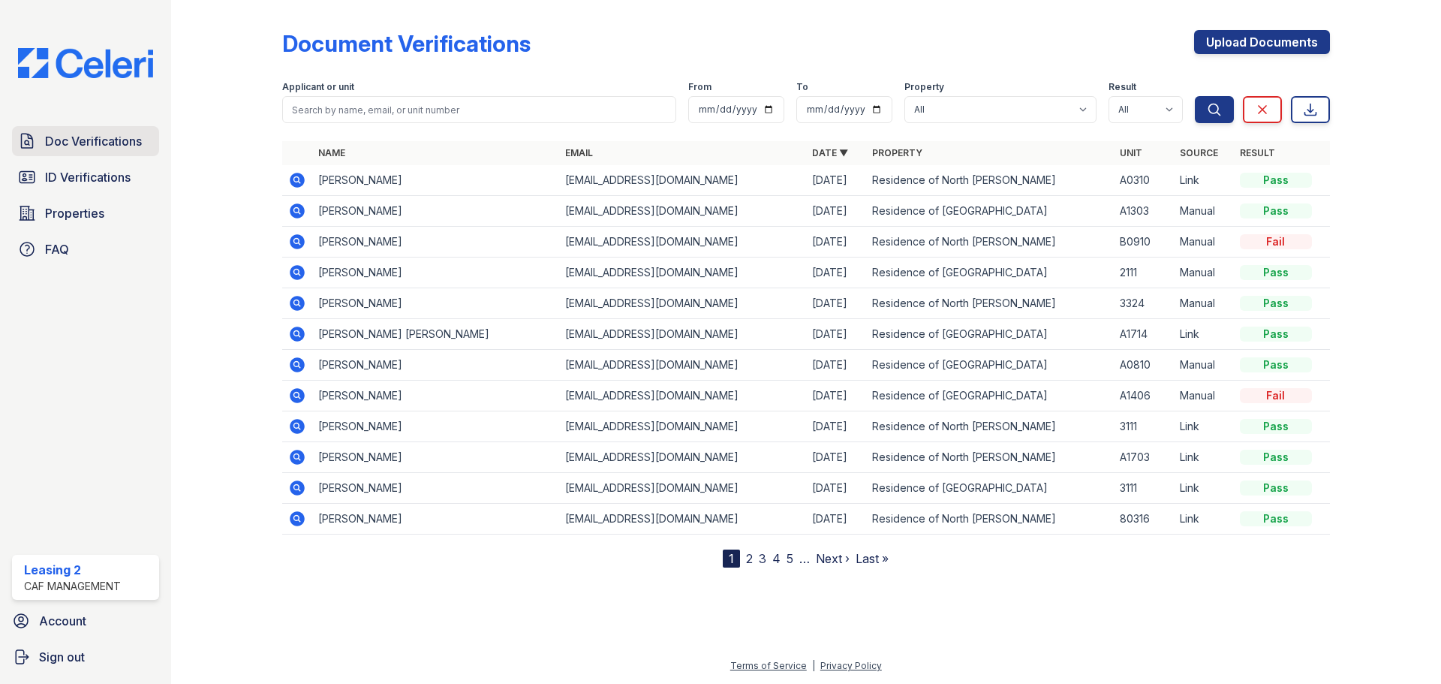
click at [110, 151] on link "Doc Verifications" at bounding box center [85, 141] width 147 height 30
click at [110, 156] on link "Doc Verifications" at bounding box center [85, 141] width 147 height 30
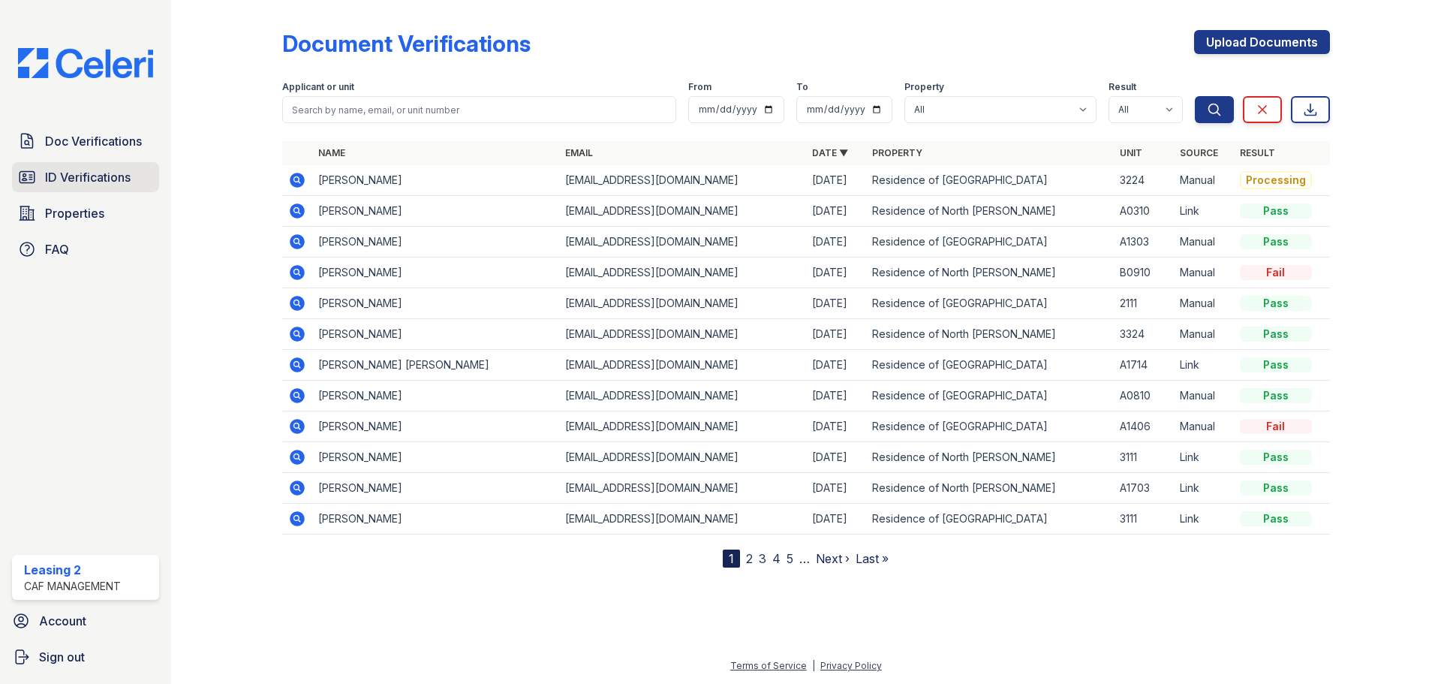
click at [110, 182] on span "ID Verifications" at bounding box center [88, 177] width 86 height 18
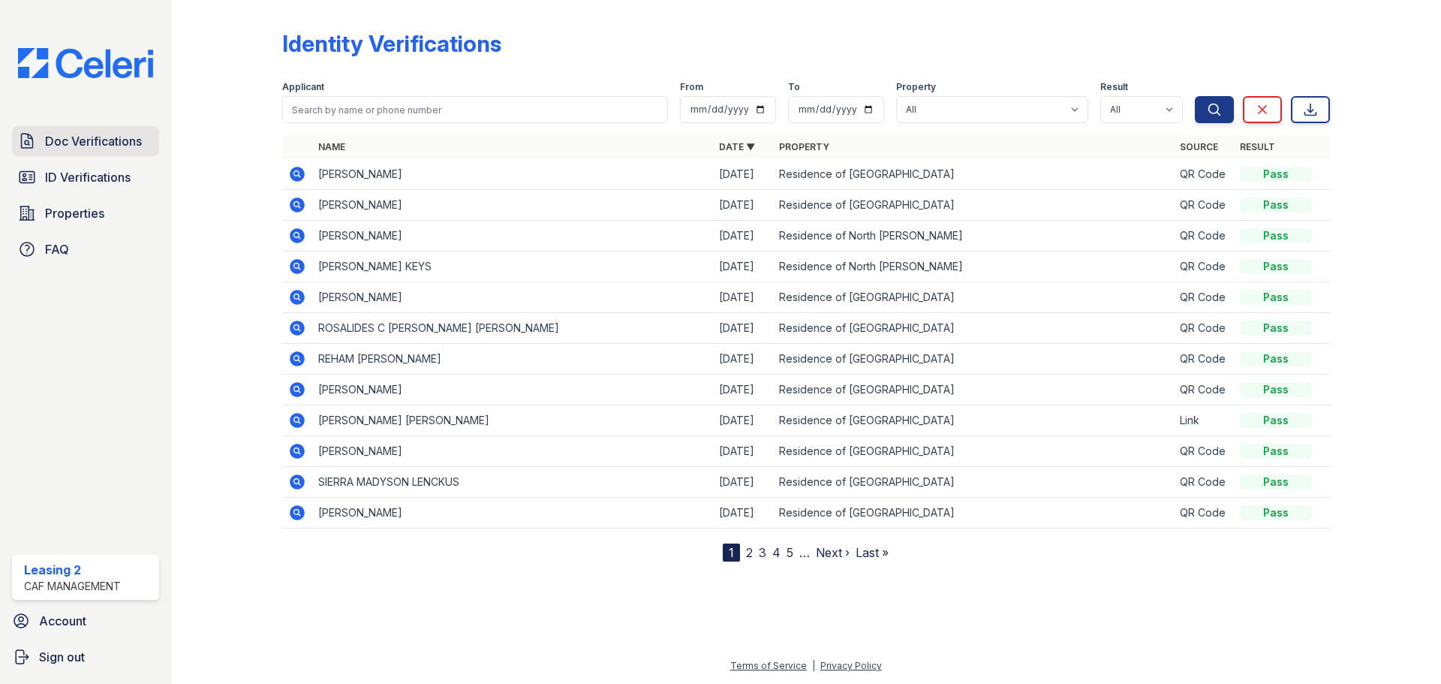
click at [113, 143] on span "Doc Verifications" at bounding box center [93, 141] width 97 height 18
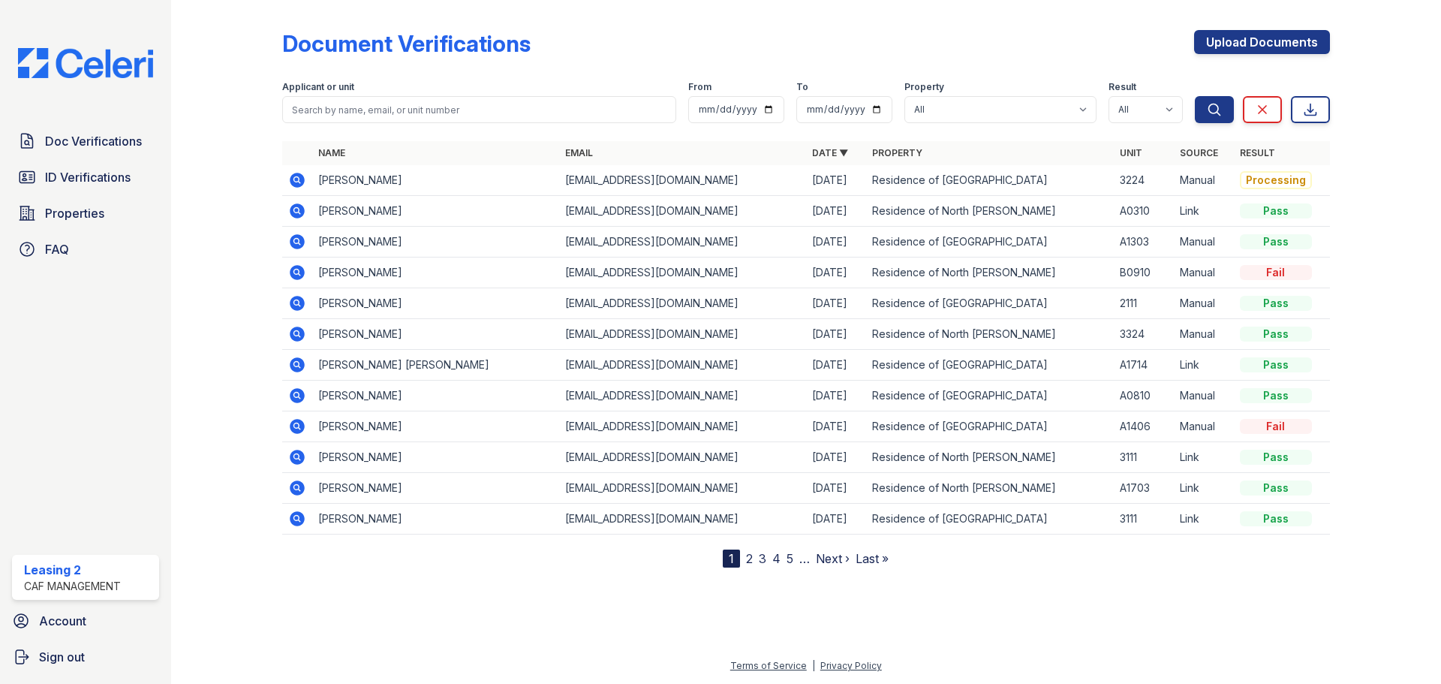
click at [296, 182] on icon at bounding box center [297, 180] width 15 height 15
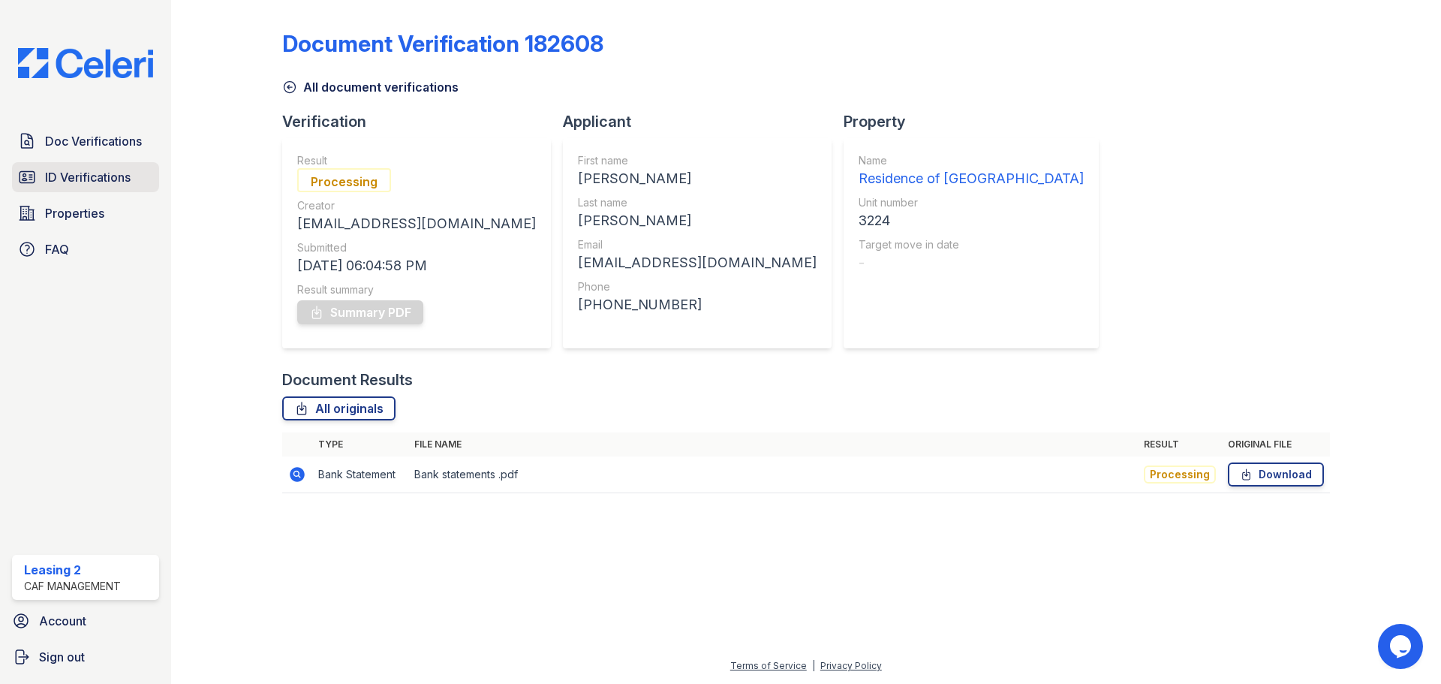
click at [130, 171] on span "ID Verifications" at bounding box center [88, 177] width 86 height 18
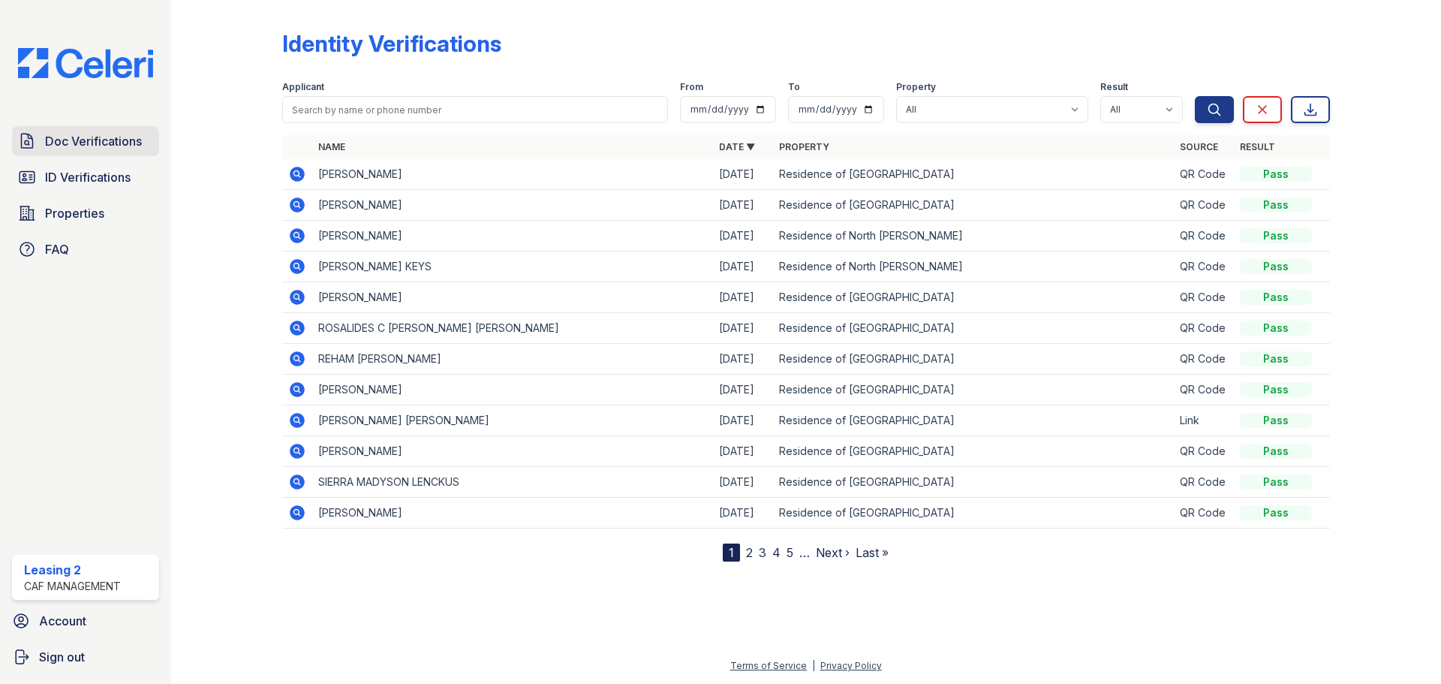
click at [113, 147] on span "Doc Verifications" at bounding box center [93, 141] width 97 height 18
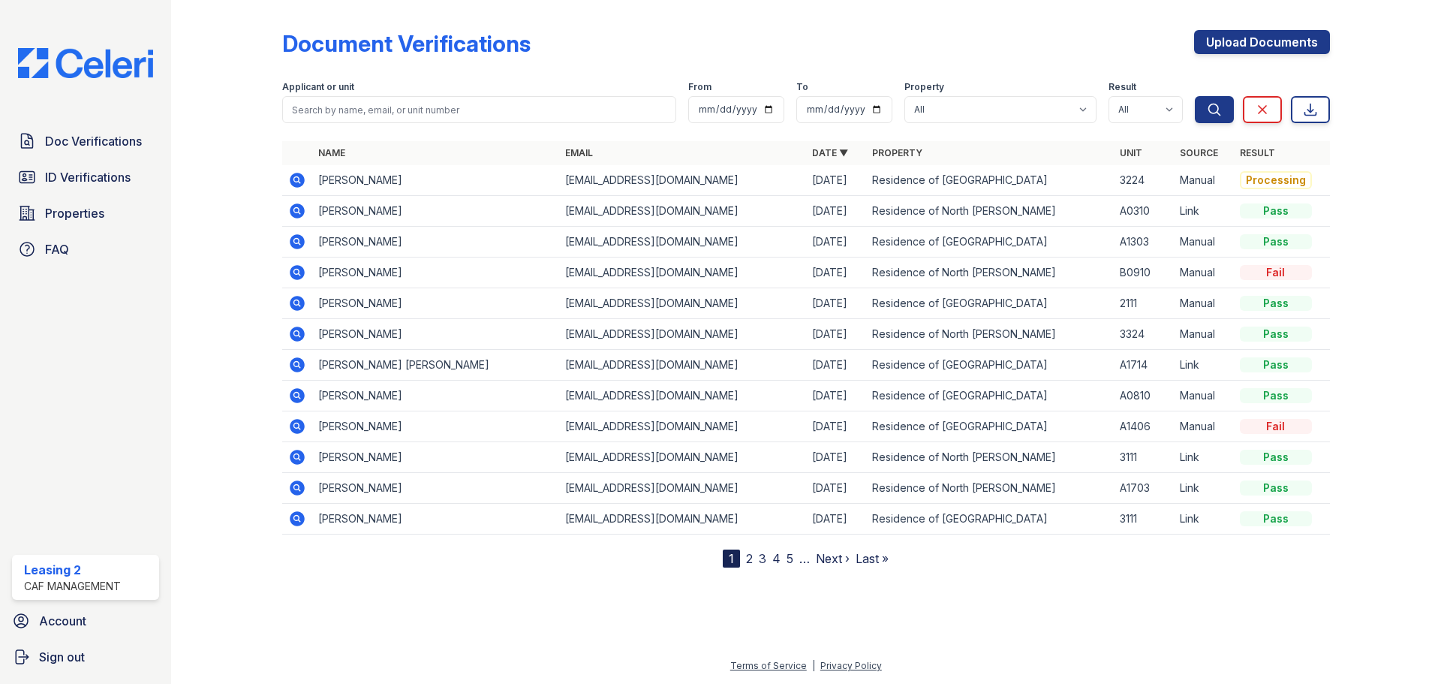
click at [293, 182] on icon at bounding box center [297, 180] width 15 height 15
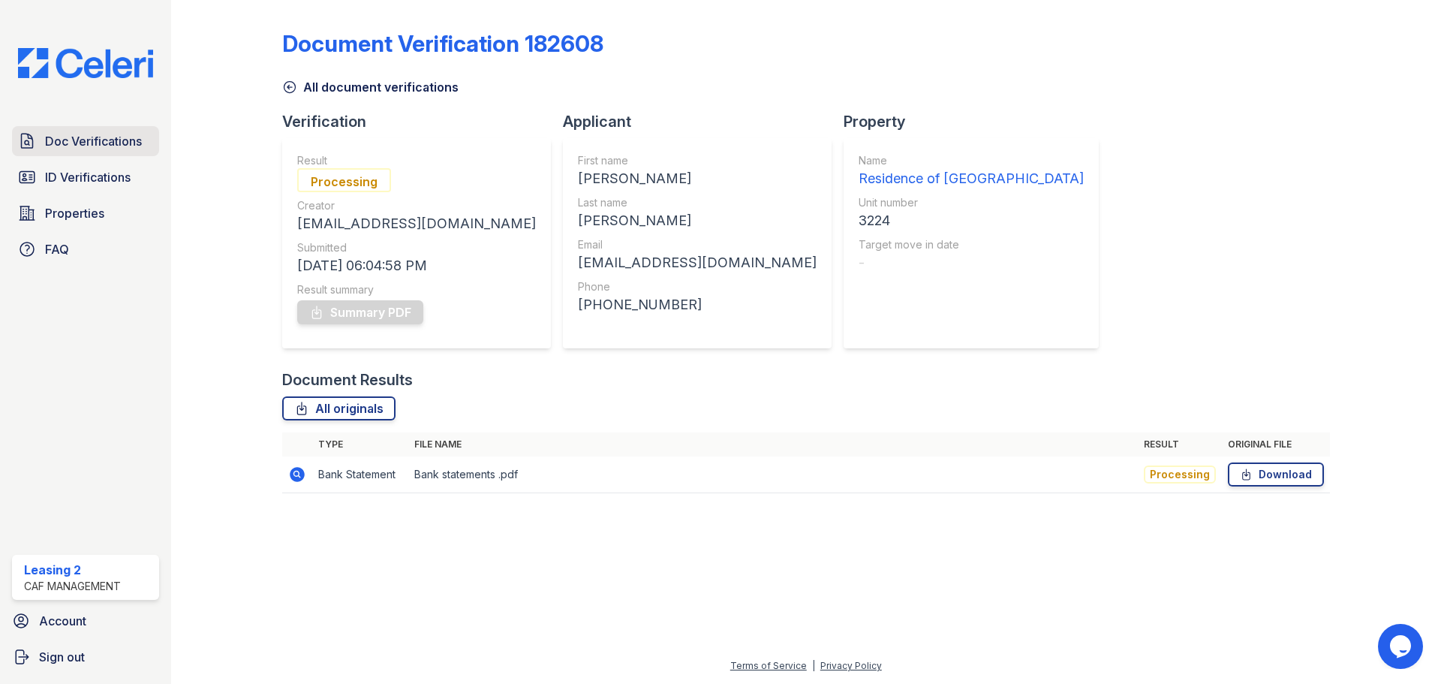
click at [120, 143] on span "Doc Verifications" at bounding box center [93, 141] width 97 height 18
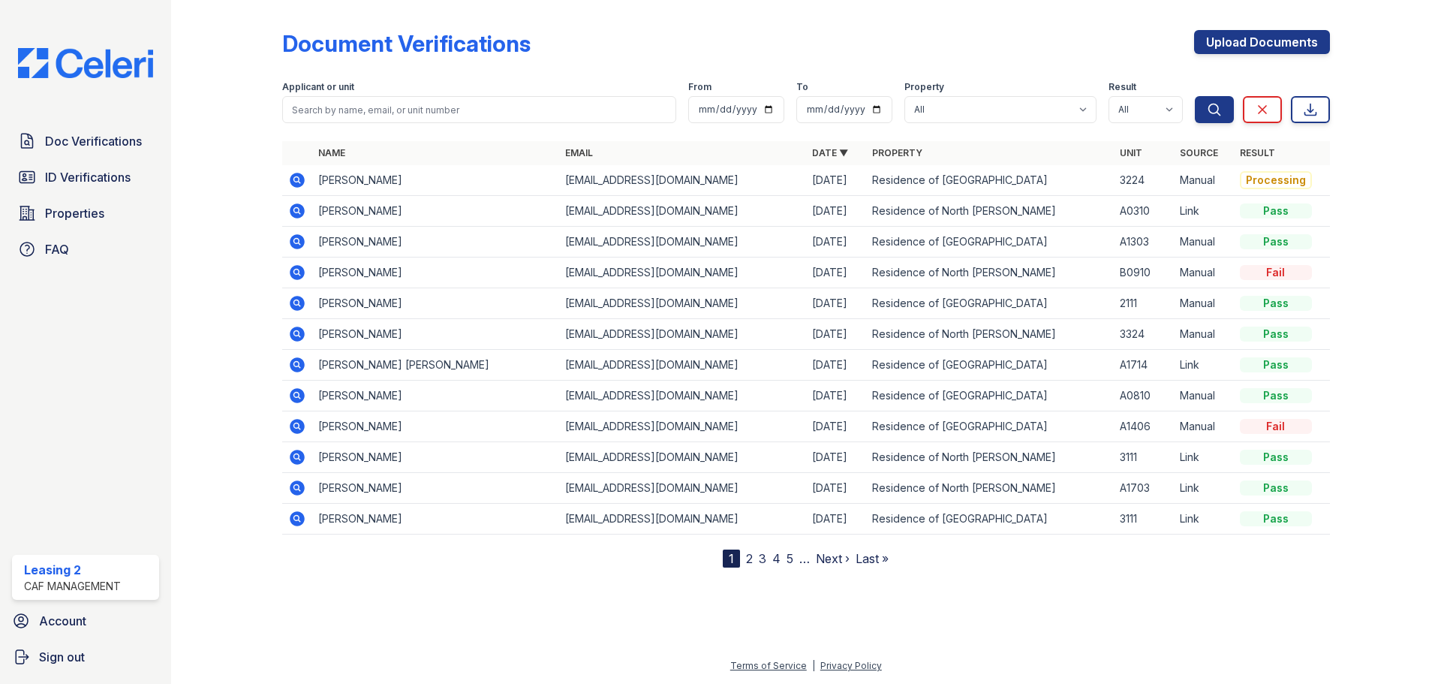
click at [295, 179] on icon at bounding box center [296, 179] width 4 height 4
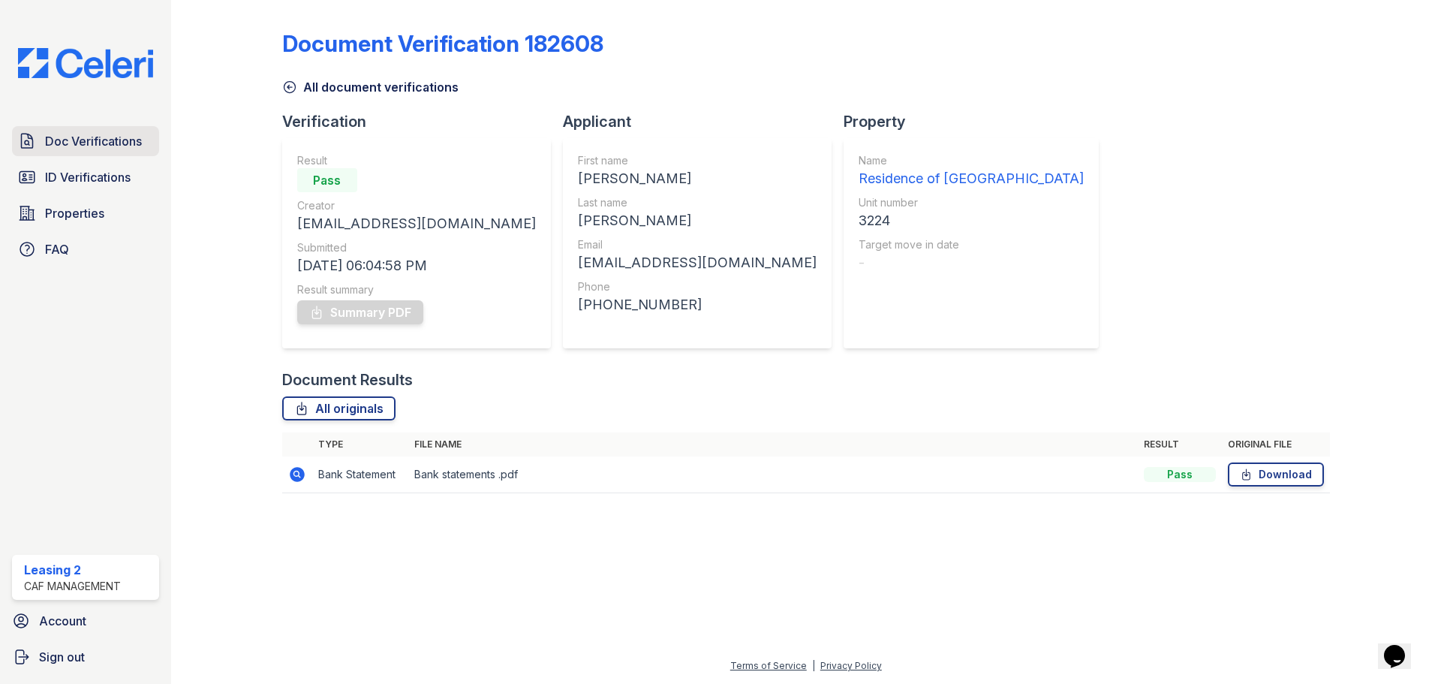
click at [116, 140] on span "Doc Verifications" at bounding box center [93, 141] width 97 height 18
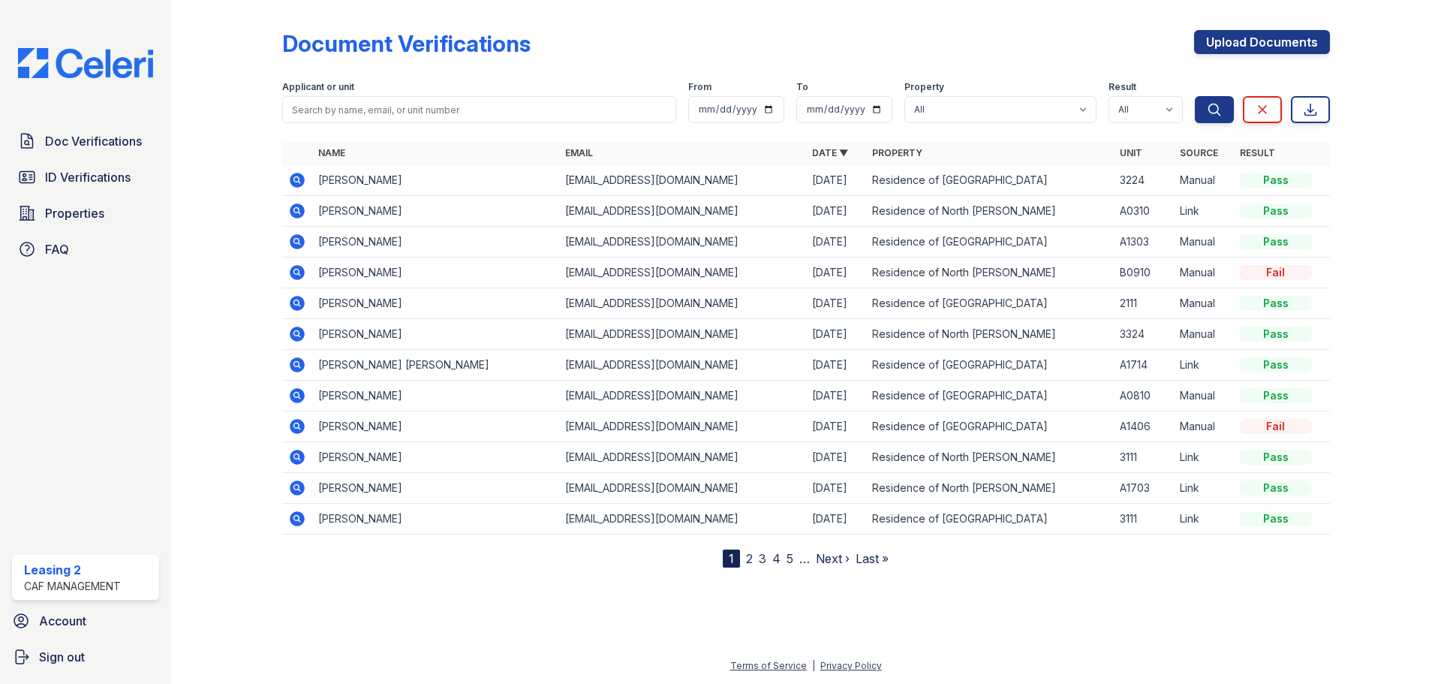
click at [301, 181] on icon at bounding box center [297, 180] width 15 height 15
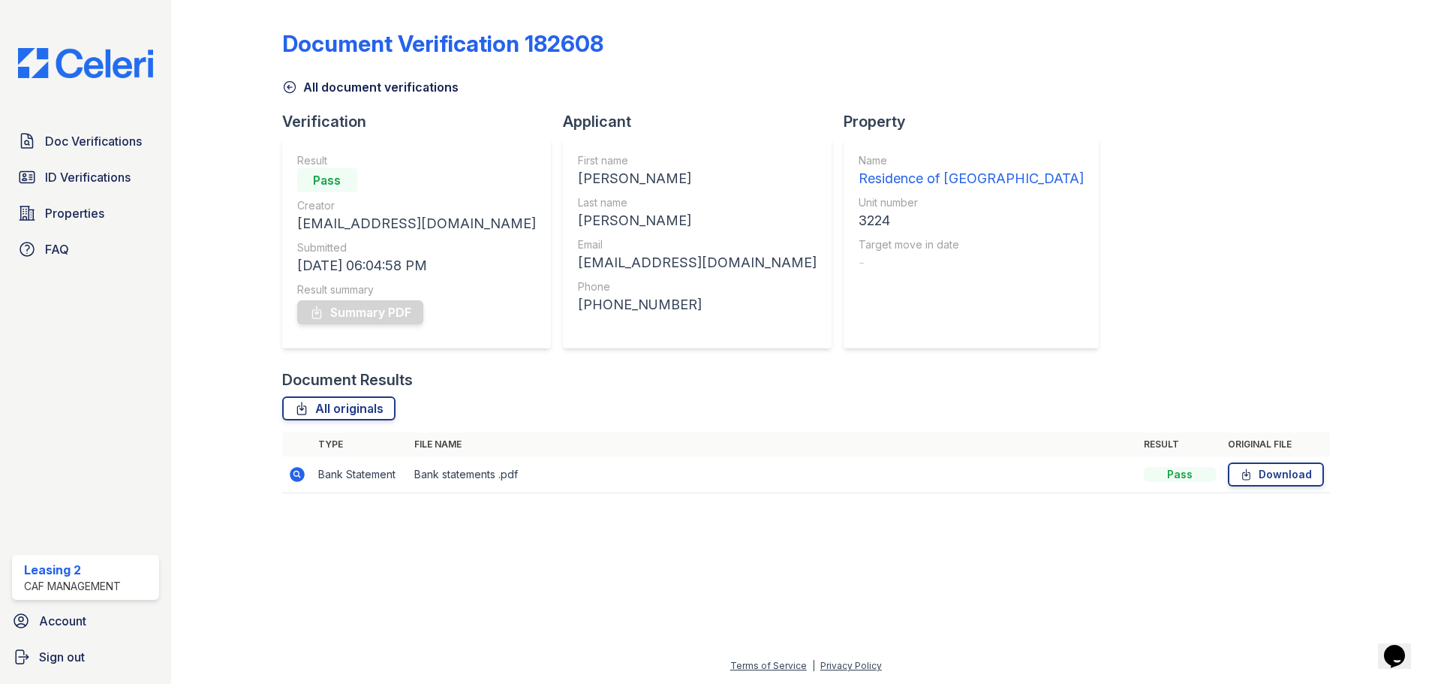
click at [374, 309] on div "Summary PDF" at bounding box center [416, 312] width 239 height 30
click at [1283, 484] on link "Download" at bounding box center [1276, 474] width 96 height 24
click at [143, 152] on link "Doc Verifications" at bounding box center [85, 141] width 147 height 30
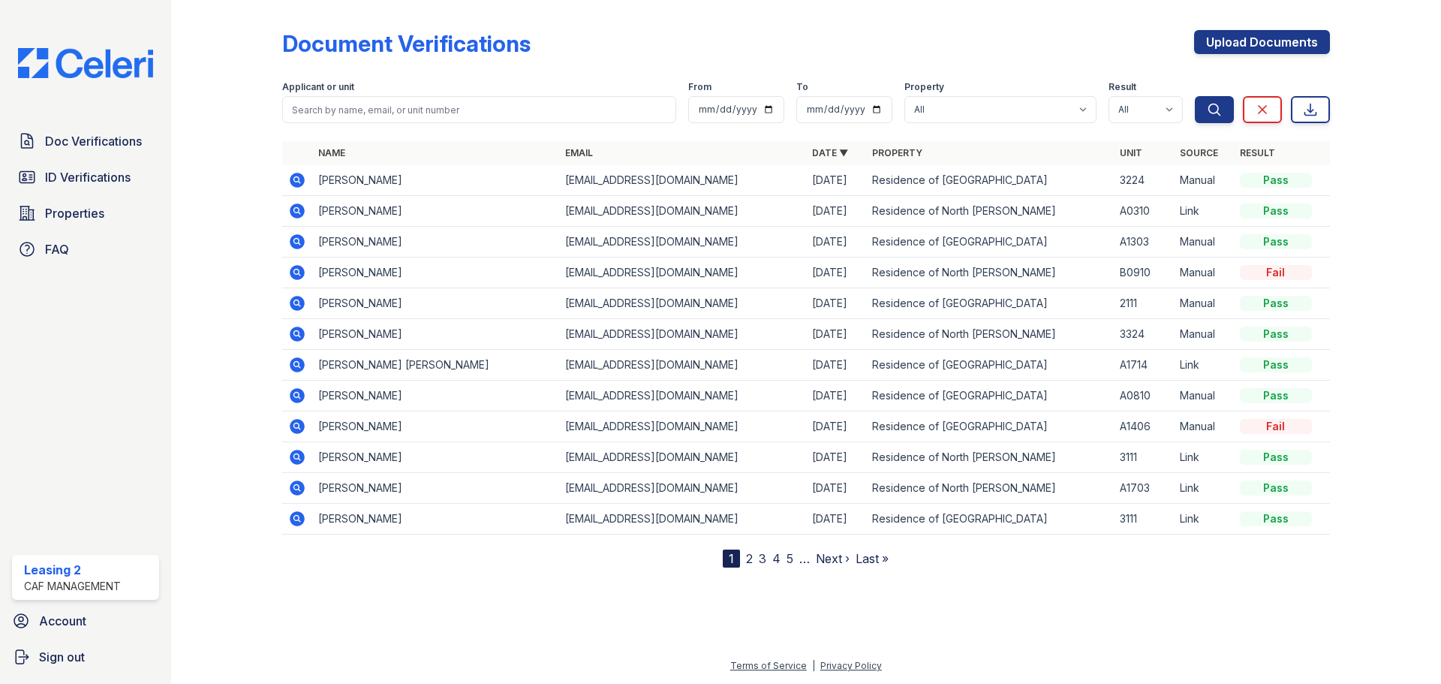
click at [291, 180] on icon at bounding box center [297, 180] width 15 height 15
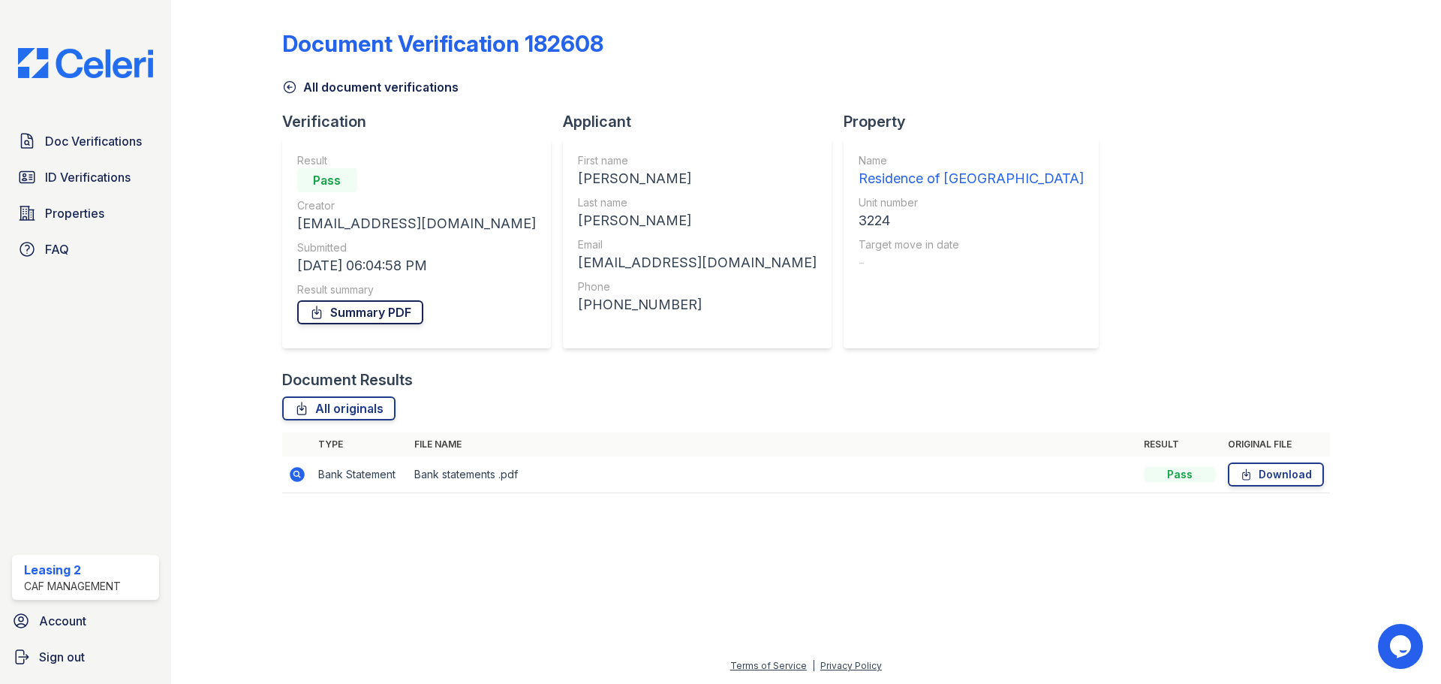
click at [378, 316] on link "Summary PDF" at bounding box center [360, 312] width 126 height 24
click at [294, 83] on icon at bounding box center [289, 87] width 11 height 11
